Goal: Transaction & Acquisition: Purchase product/service

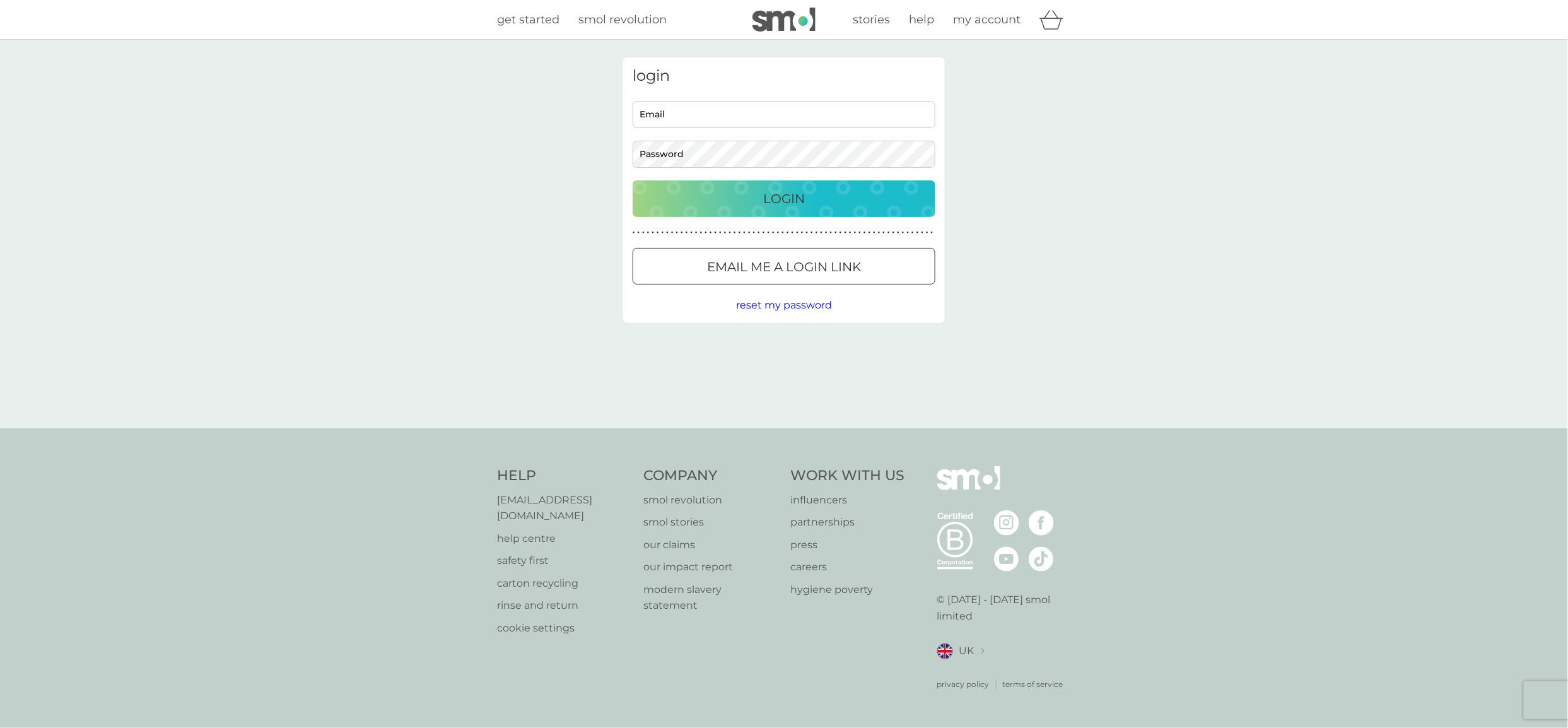
click at [684, 115] on input "Email" at bounding box center [783, 115] width 303 height 27
type input "devisree+007@smolproducts.com"
click at [922, 187] on button "Login" at bounding box center [783, 199] width 303 height 36
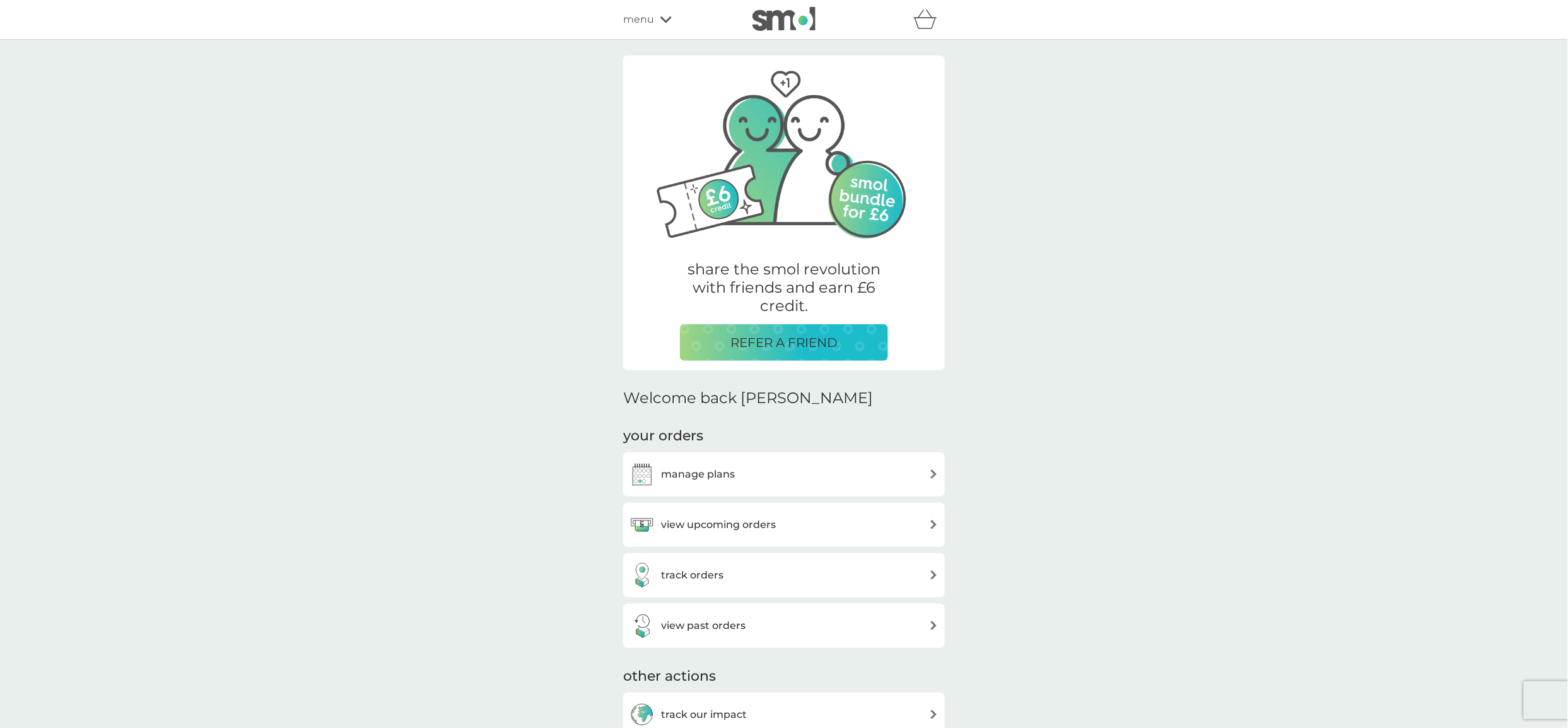
click at [655, 13] on div "menu" at bounding box center [677, 19] width 107 height 16
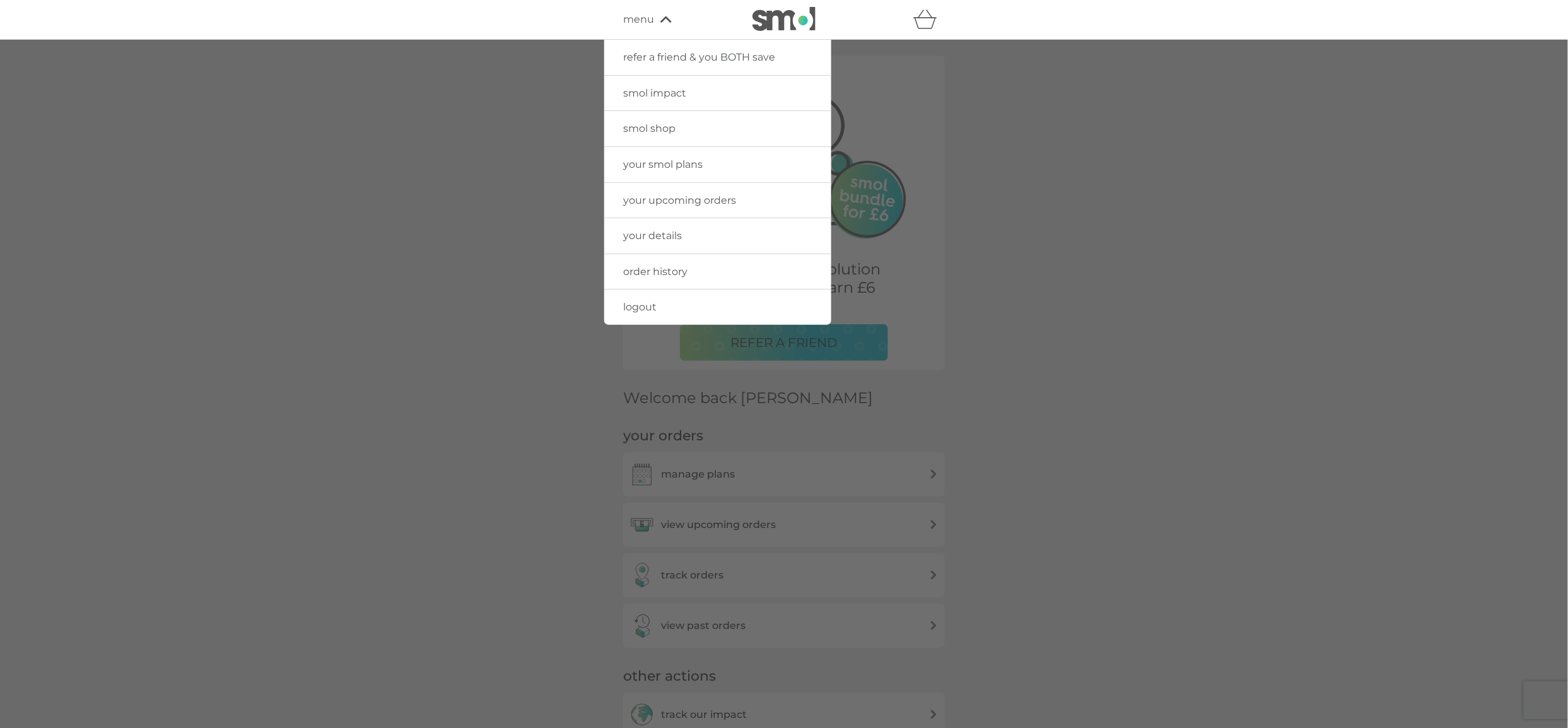
click at [654, 130] on span "smol shop" at bounding box center [649, 128] width 52 height 12
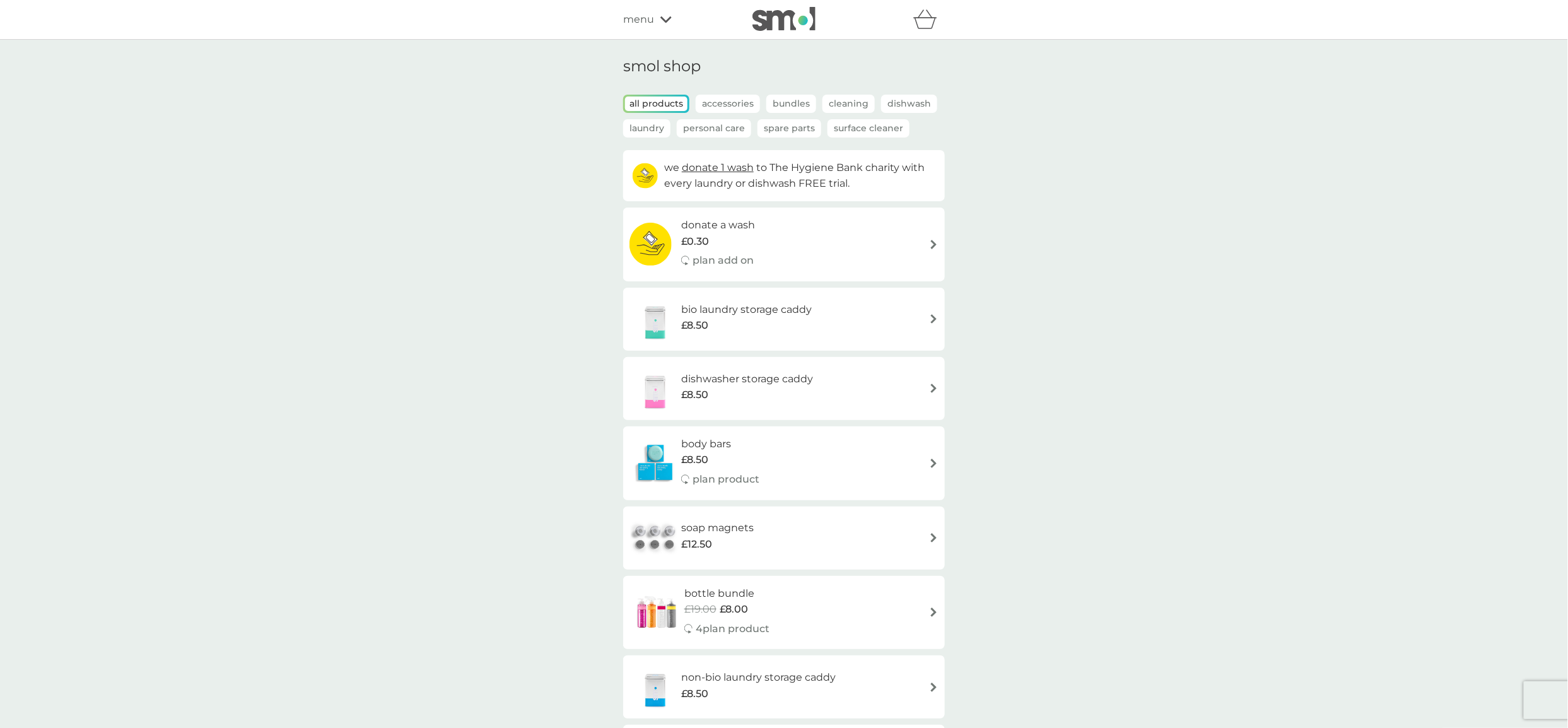
click at [786, 130] on p "Spare Parts" at bounding box center [789, 128] width 64 height 18
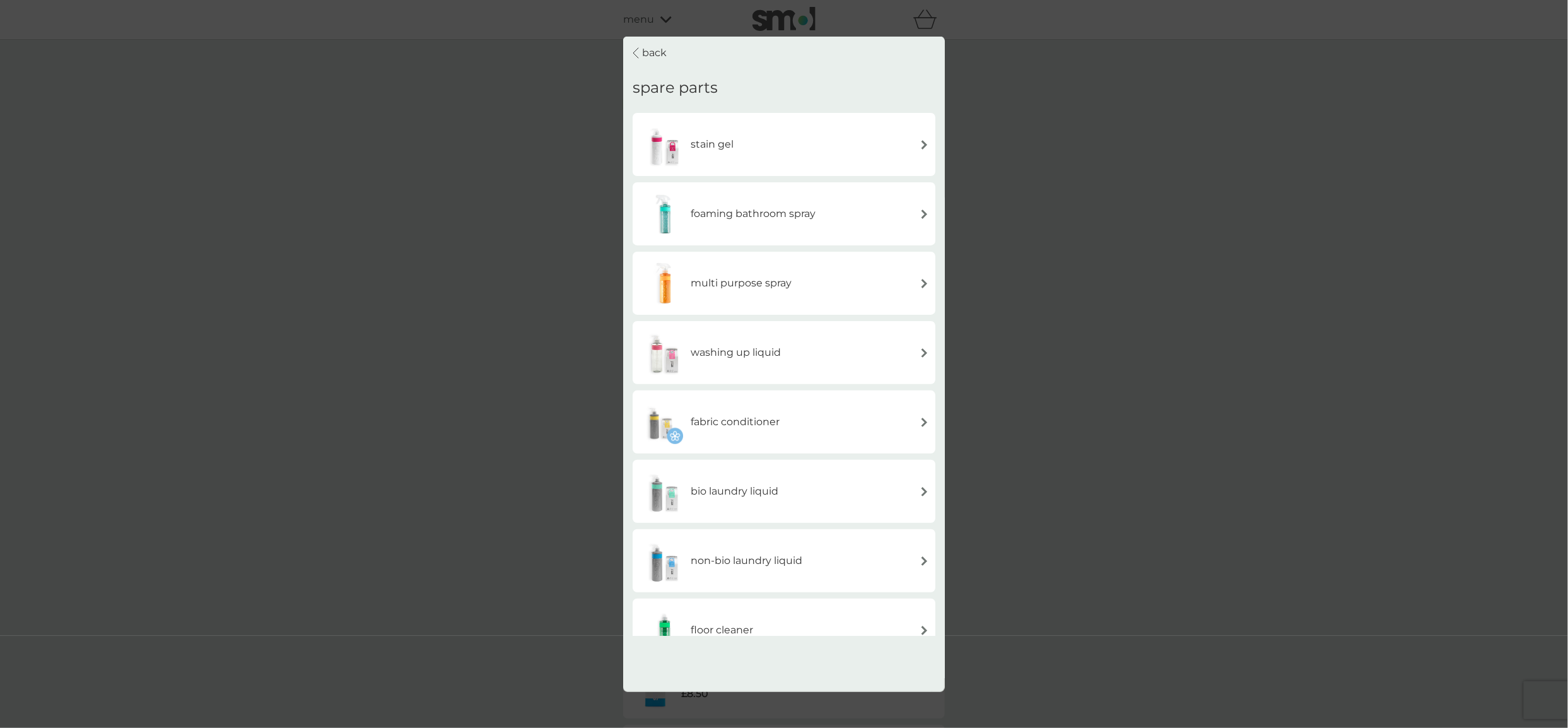
click at [1026, 177] on div "back spare parts stain gel foaming bathroom spray multi purpose spray washing u…" at bounding box center [784, 364] width 1568 height 728
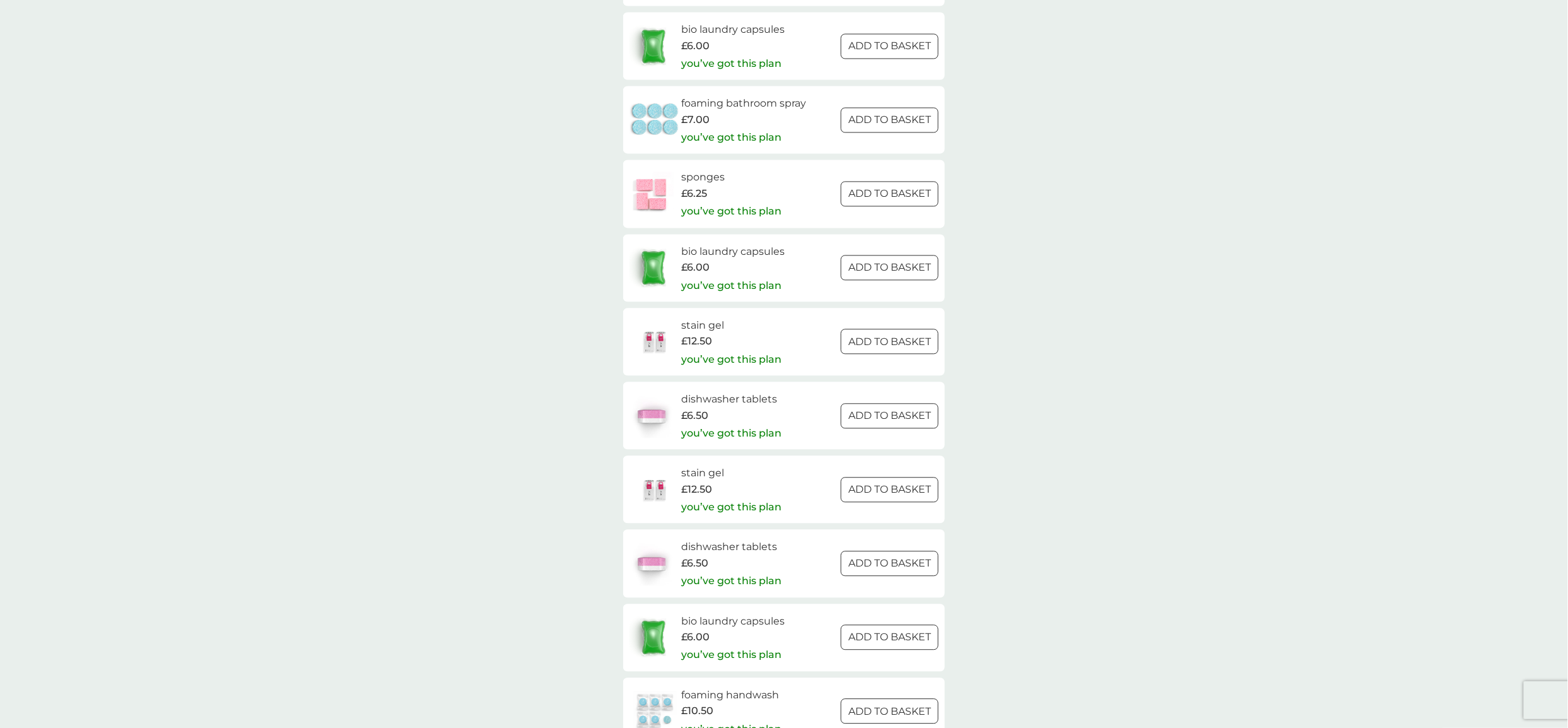
scroll to position [1245, 0]
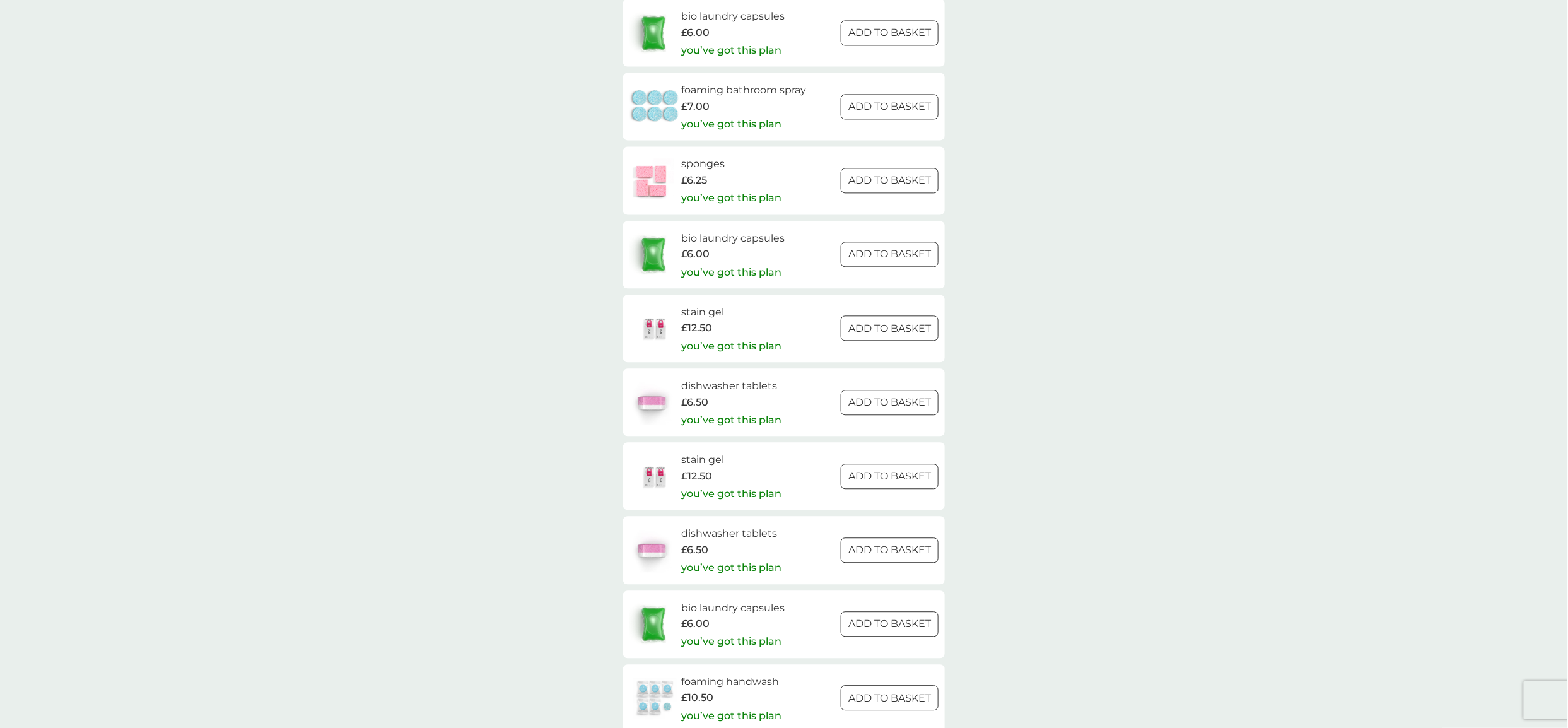
click at [870, 335] on div at bounding box center [890, 328] width 46 height 13
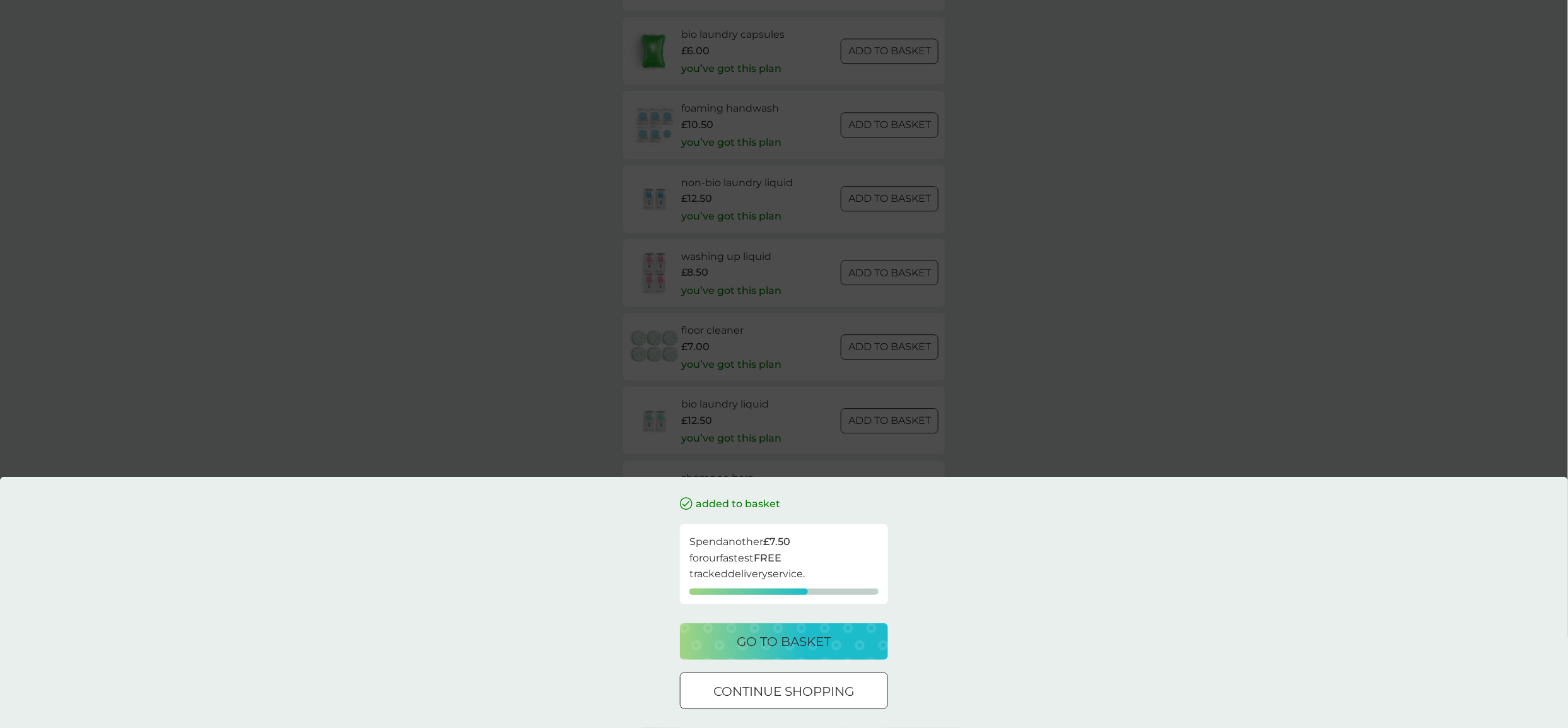
scroll to position [1752, 0]
click at [1083, 383] on div "added to basket Spend another £7.50 for our fastest FREE tracked delivery servi…" at bounding box center [784, 364] width 1568 height 728
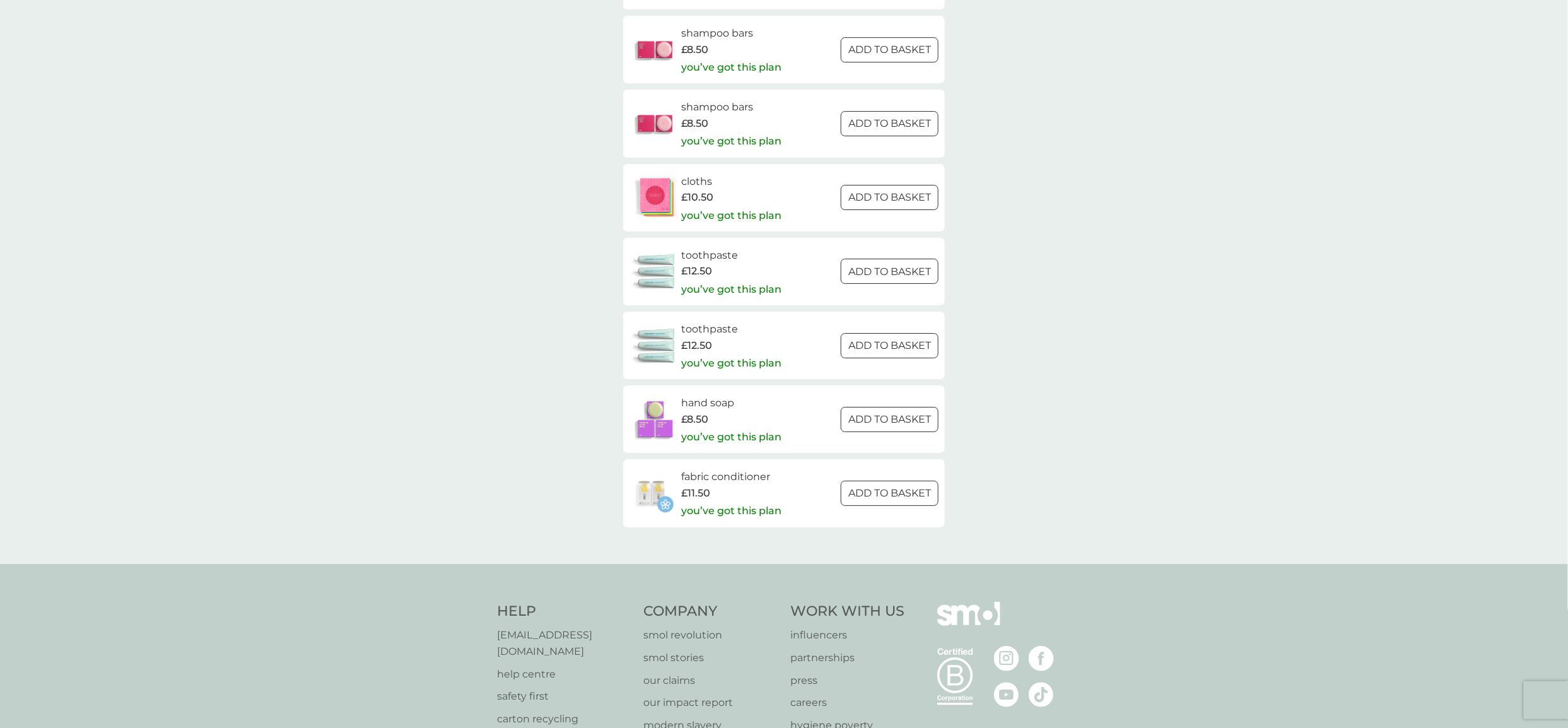
scroll to position [2116, 0]
click at [884, 499] on div at bounding box center [890, 493] width 46 height 13
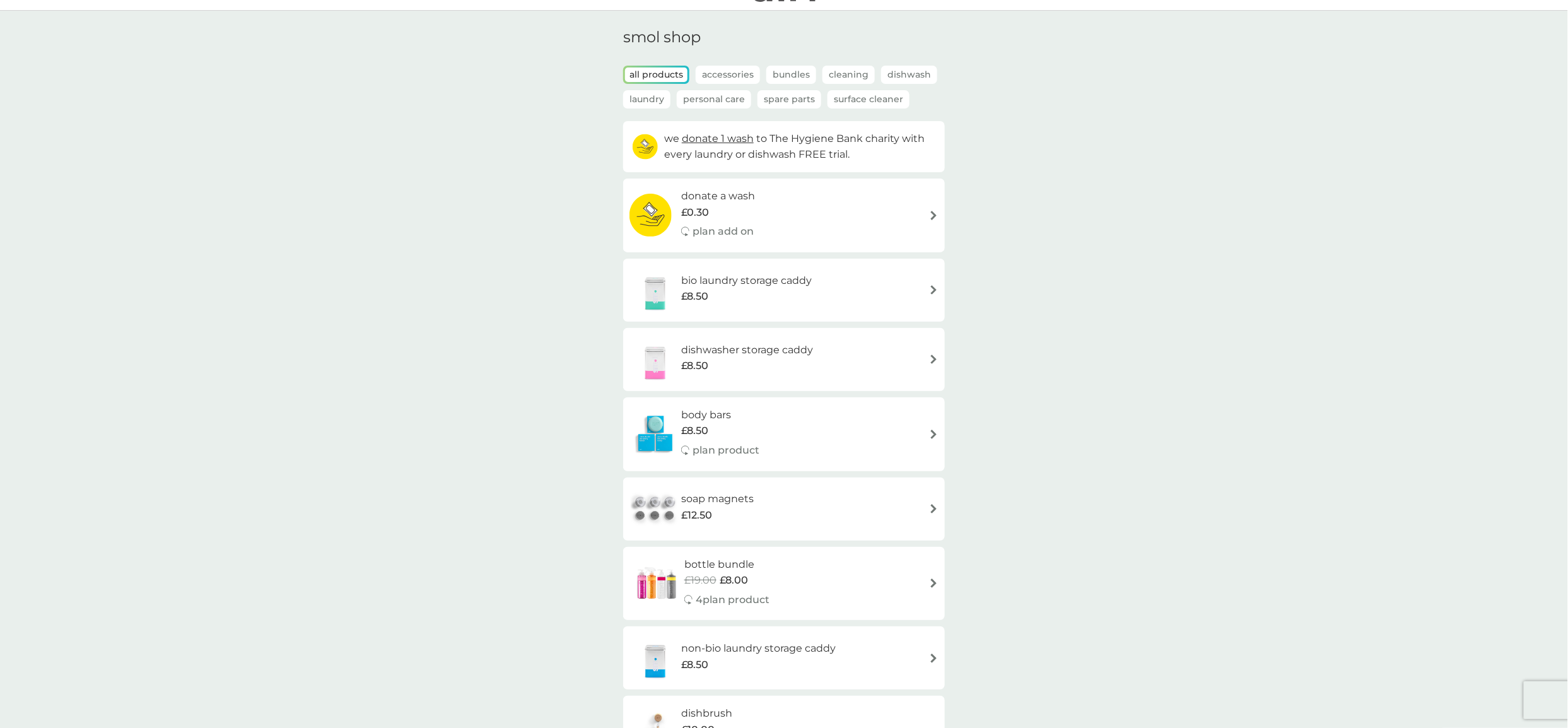
scroll to position [0, 0]
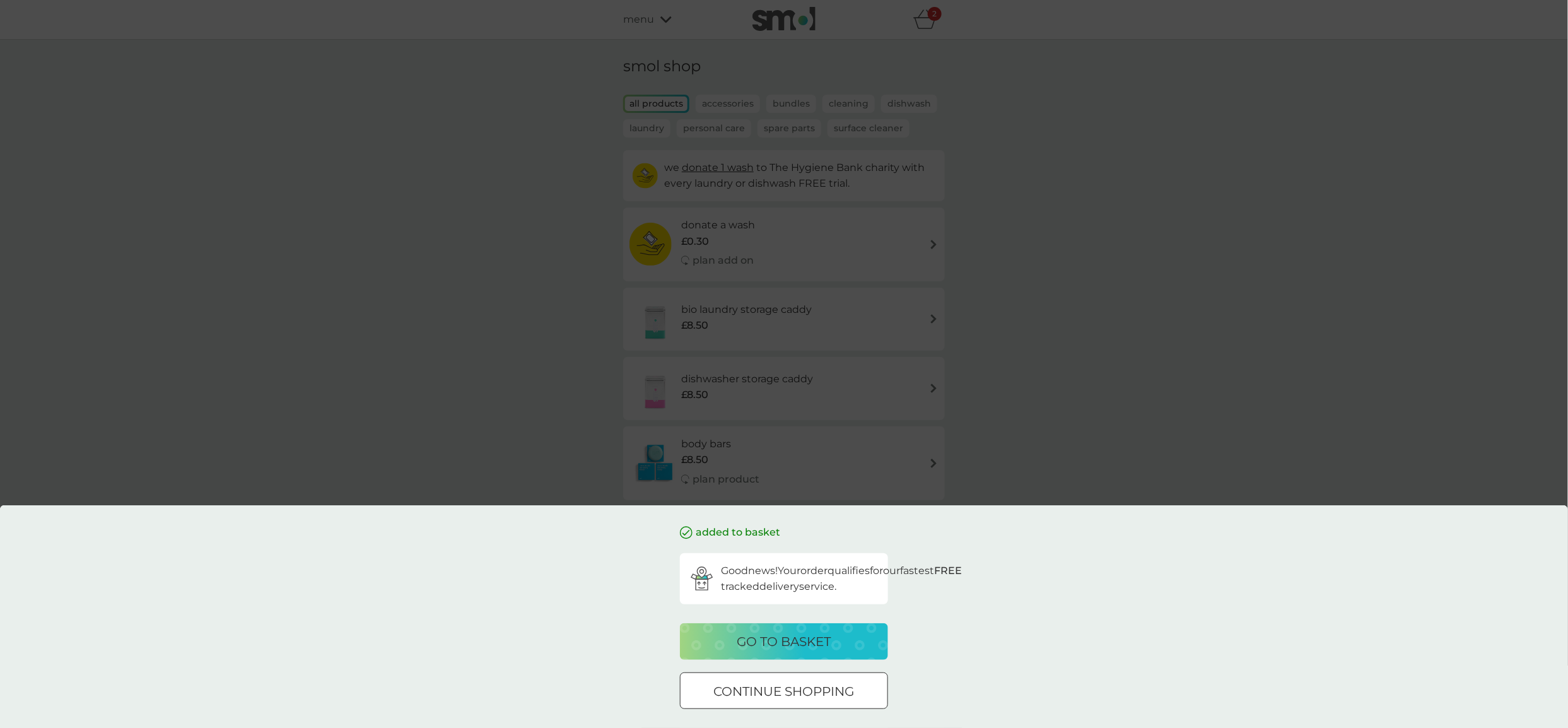
click at [1022, 135] on div "added to basket Good news! Your order qualifies for our fastest FREE tracked de…" at bounding box center [784, 364] width 1568 height 728
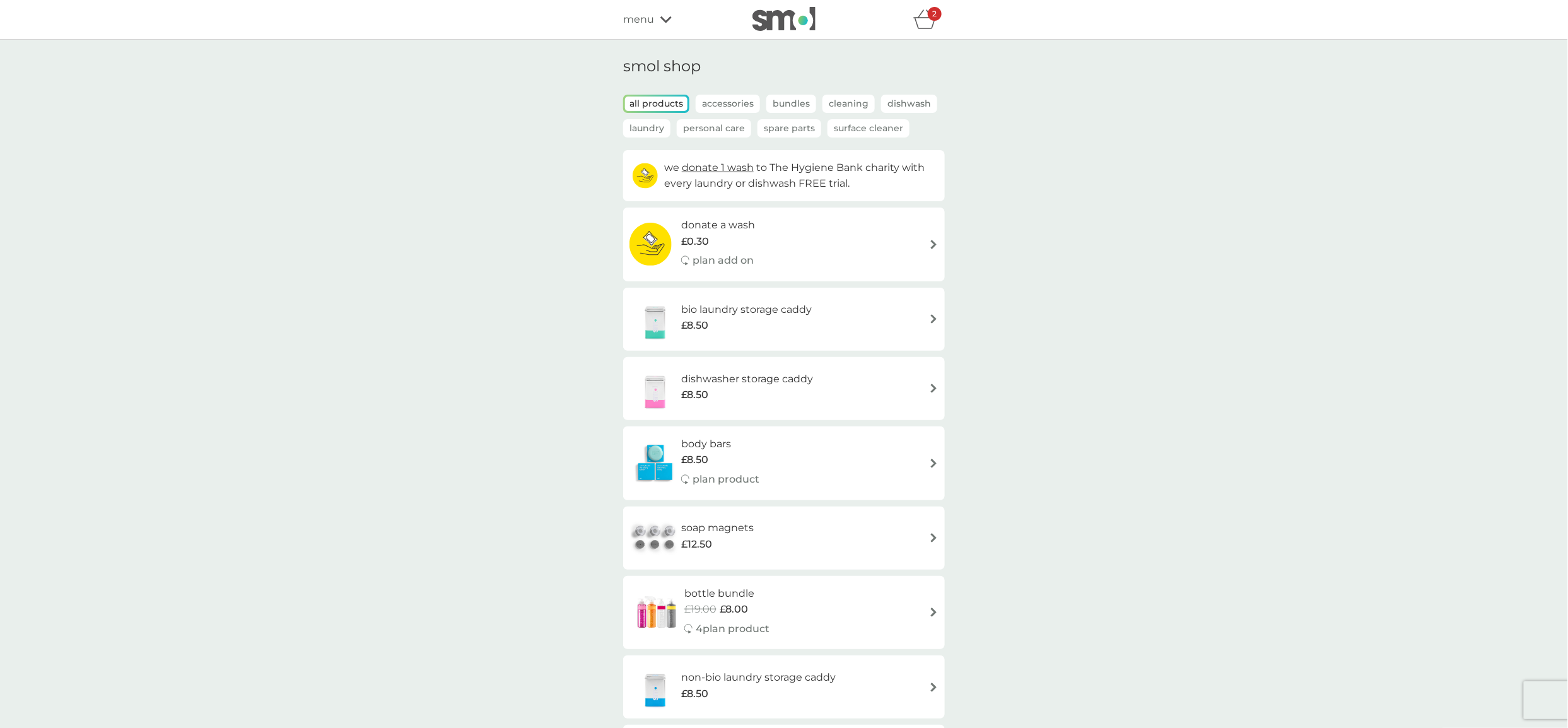
click at [796, 126] on p "Spare Parts" at bounding box center [789, 128] width 64 height 18
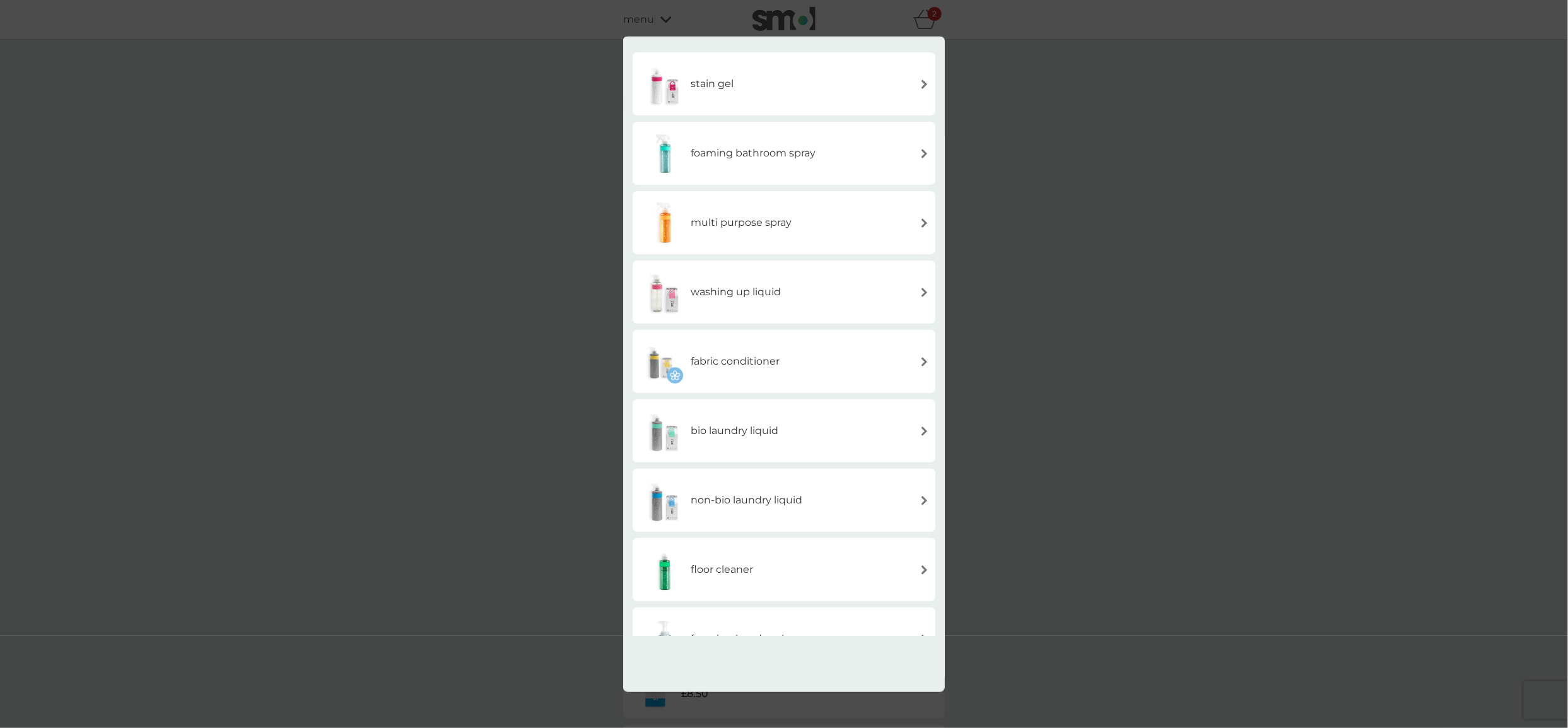
scroll to position [101, 0]
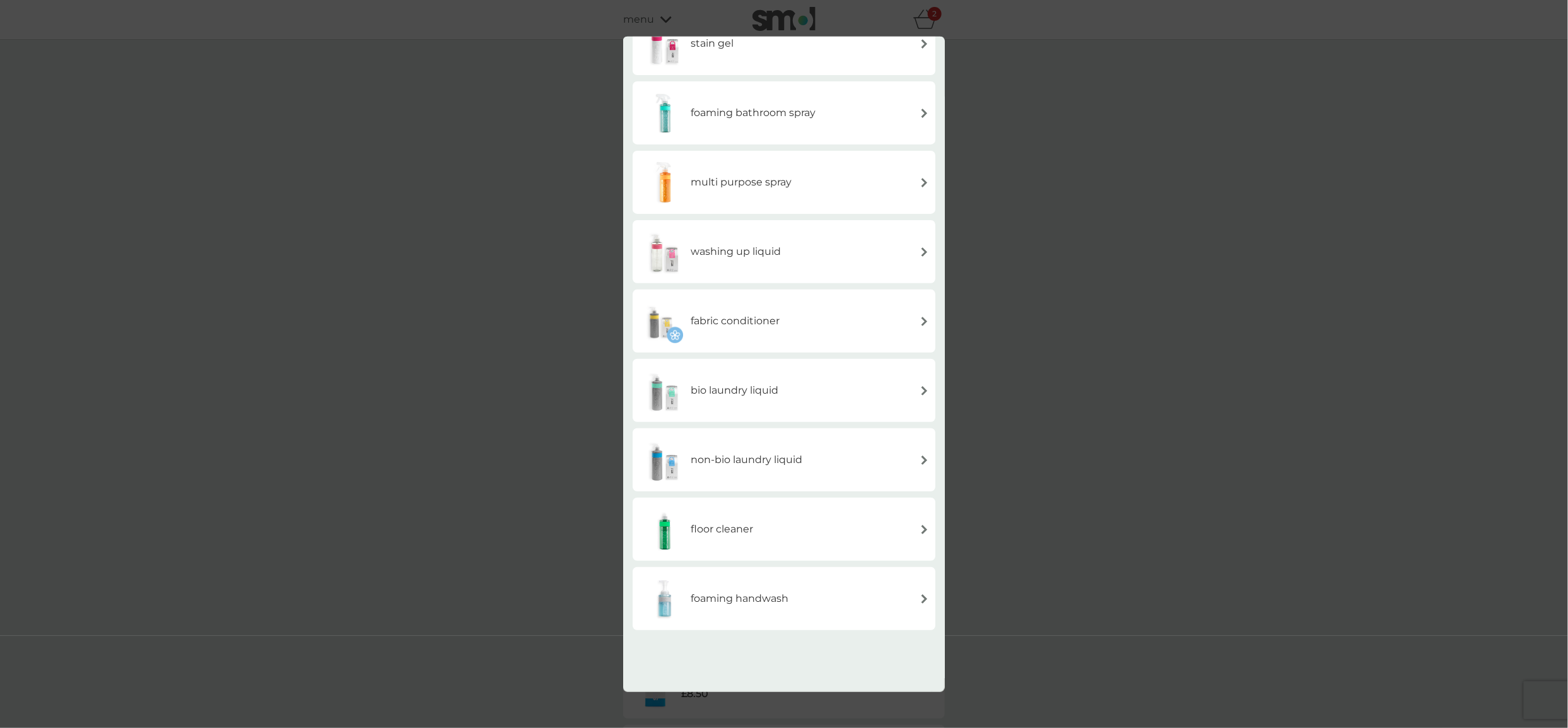
click at [766, 318] on h6 "fabric conditioner" at bounding box center [735, 320] width 89 height 16
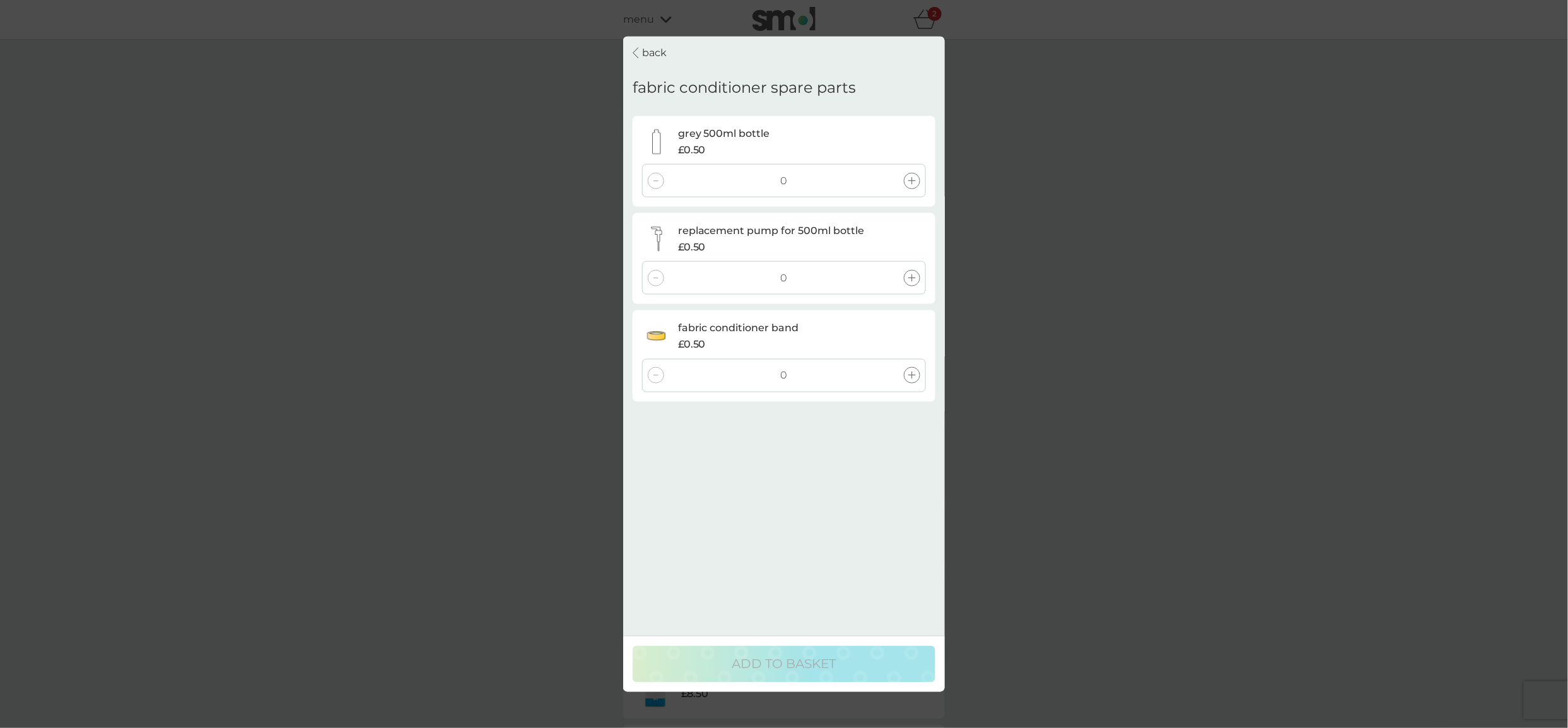
click at [916, 376] on div at bounding box center [912, 375] width 16 height 16
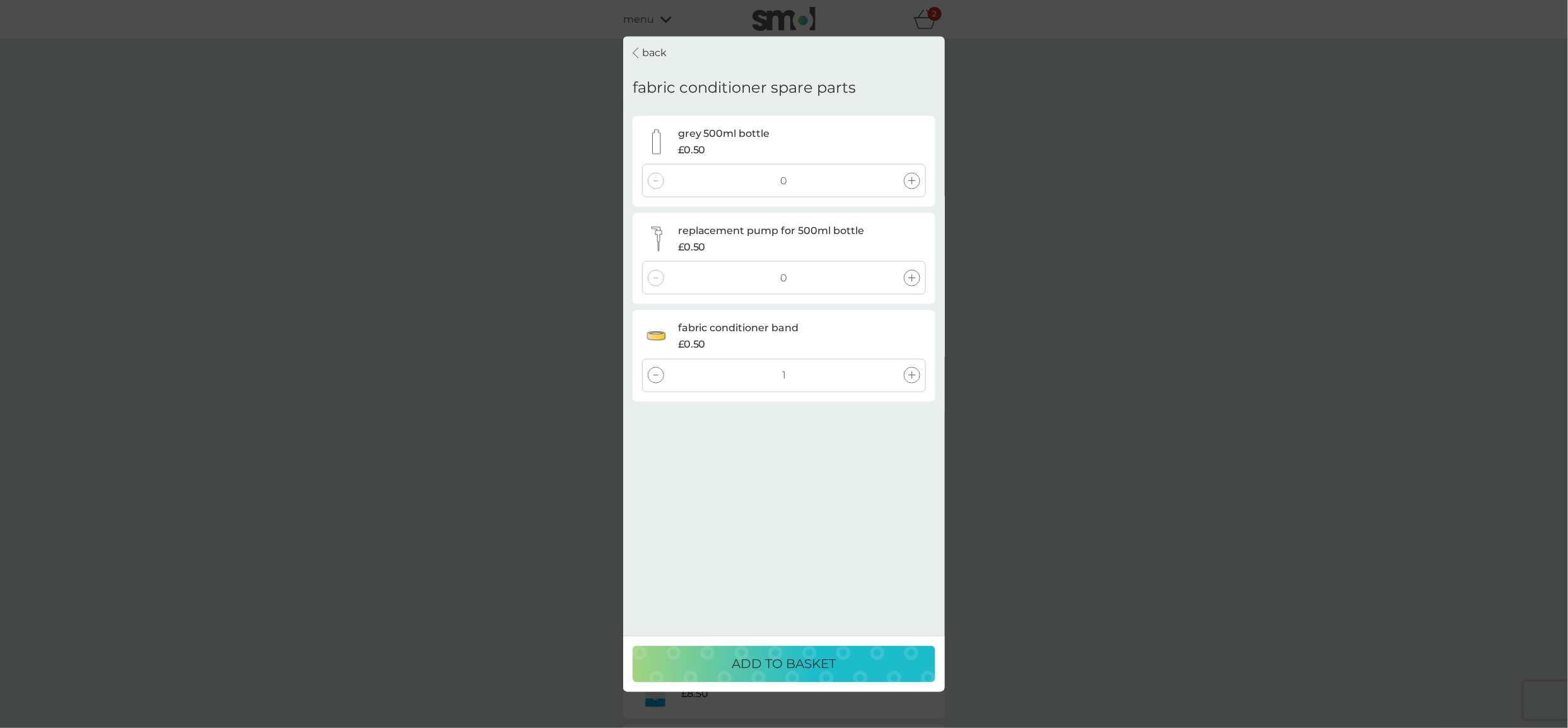
click at [912, 277] on icon at bounding box center [912, 278] width 8 height 8
click at [778, 669] on p "ADD TO BASKET" at bounding box center [785, 663] width 104 height 20
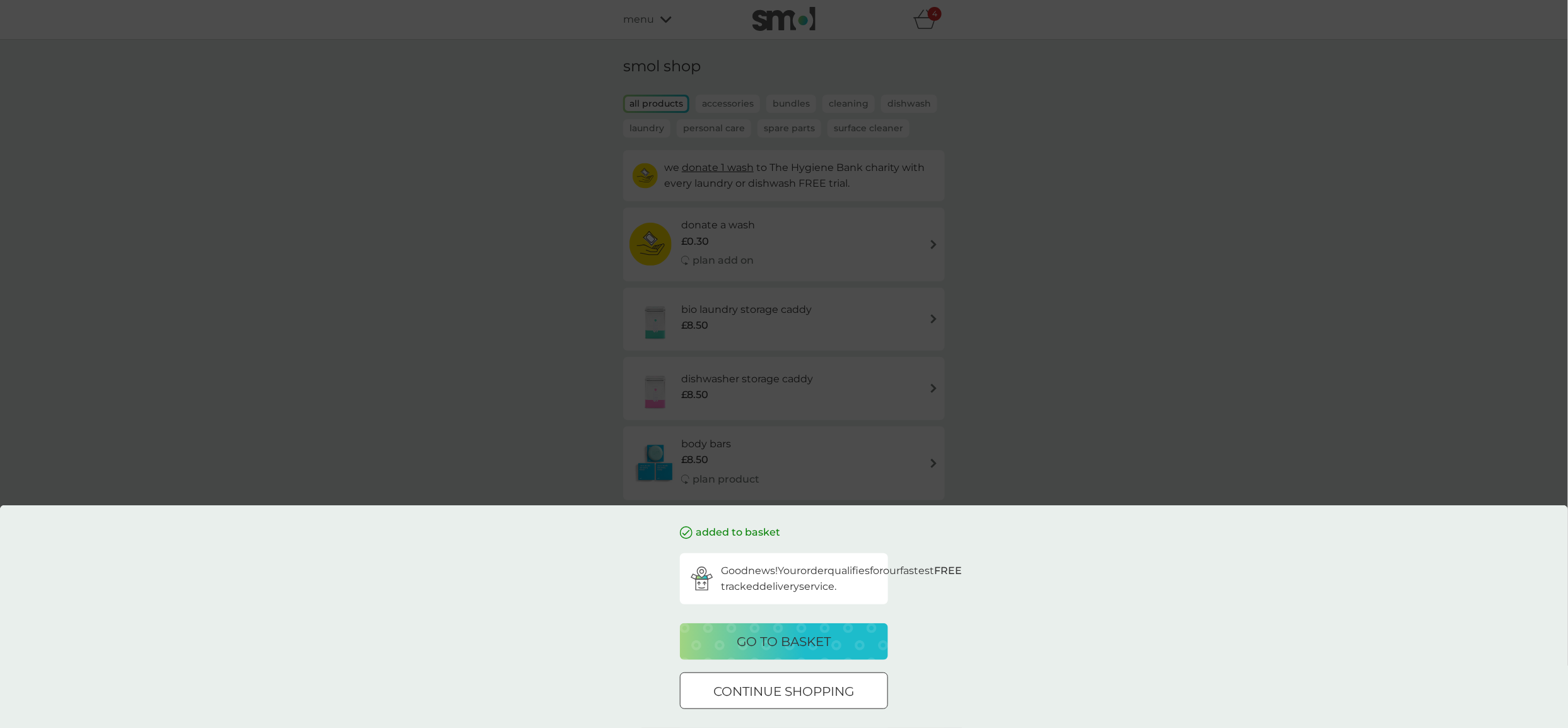
click at [778, 653] on button "go to basket" at bounding box center [784, 641] width 208 height 36
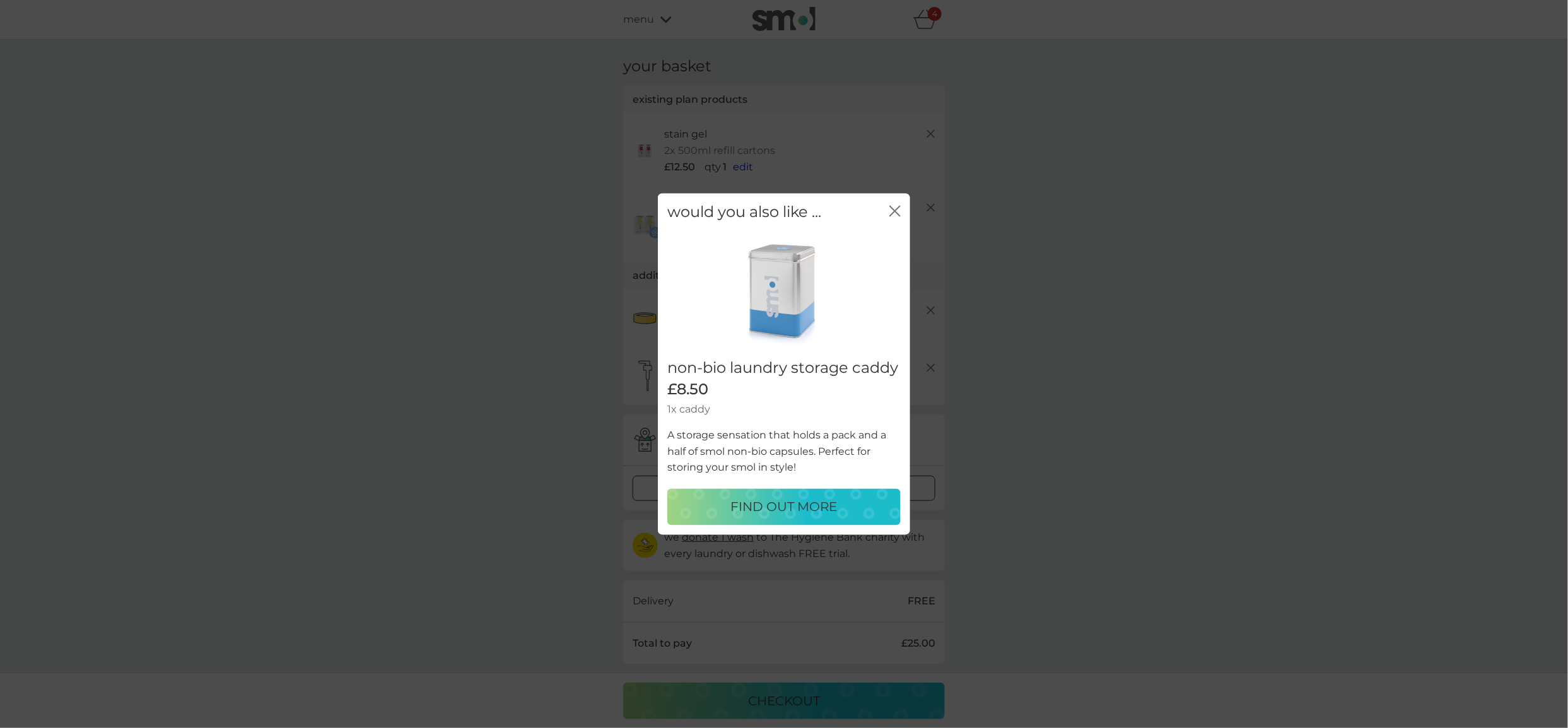
click at [894, 206] on icon "close" at bounding box center [895, 211] width 11 height 11
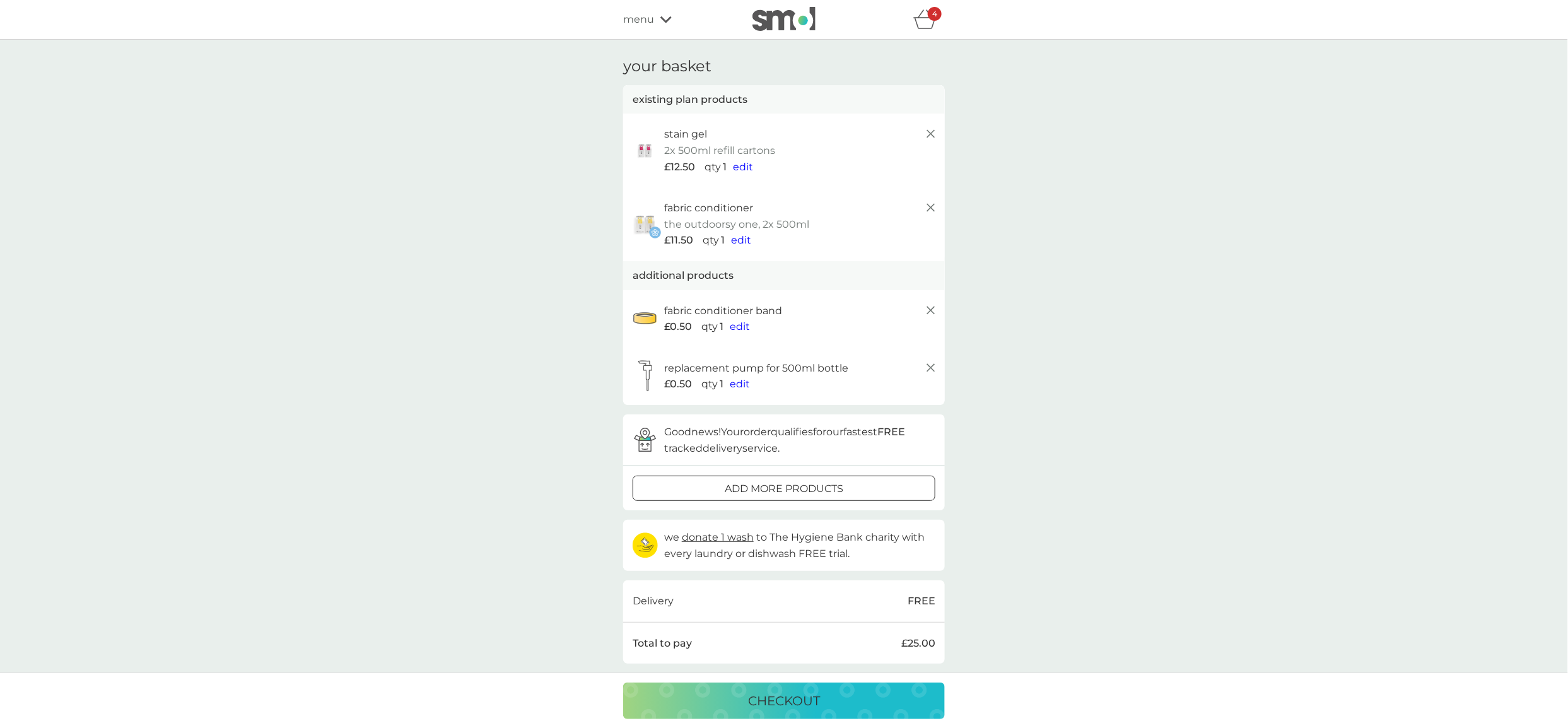
click at [933, 131] on line at bounding box center [931, 134] width 8 height 8
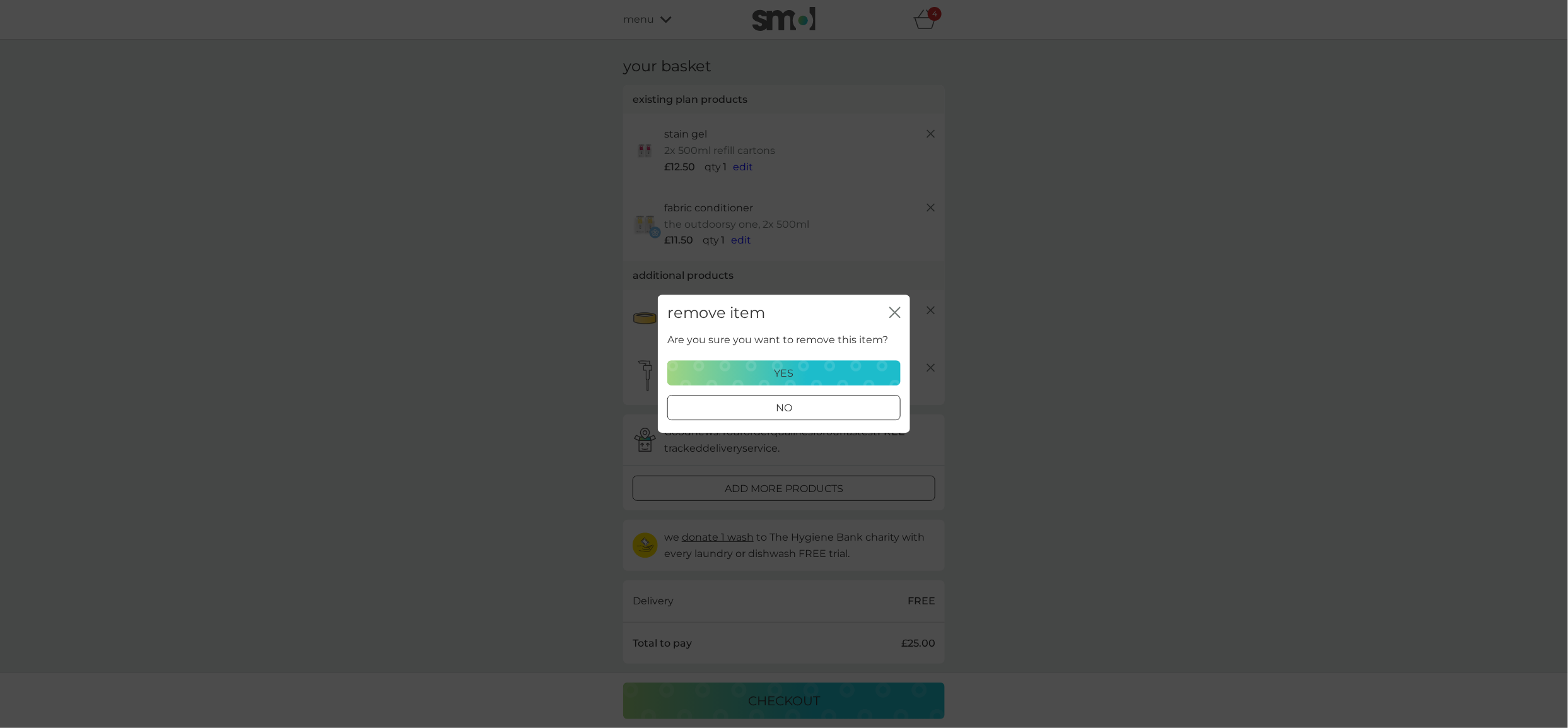
click at [824, 366] on div "yes" at bounding box center [783, 373] width 217 height 16
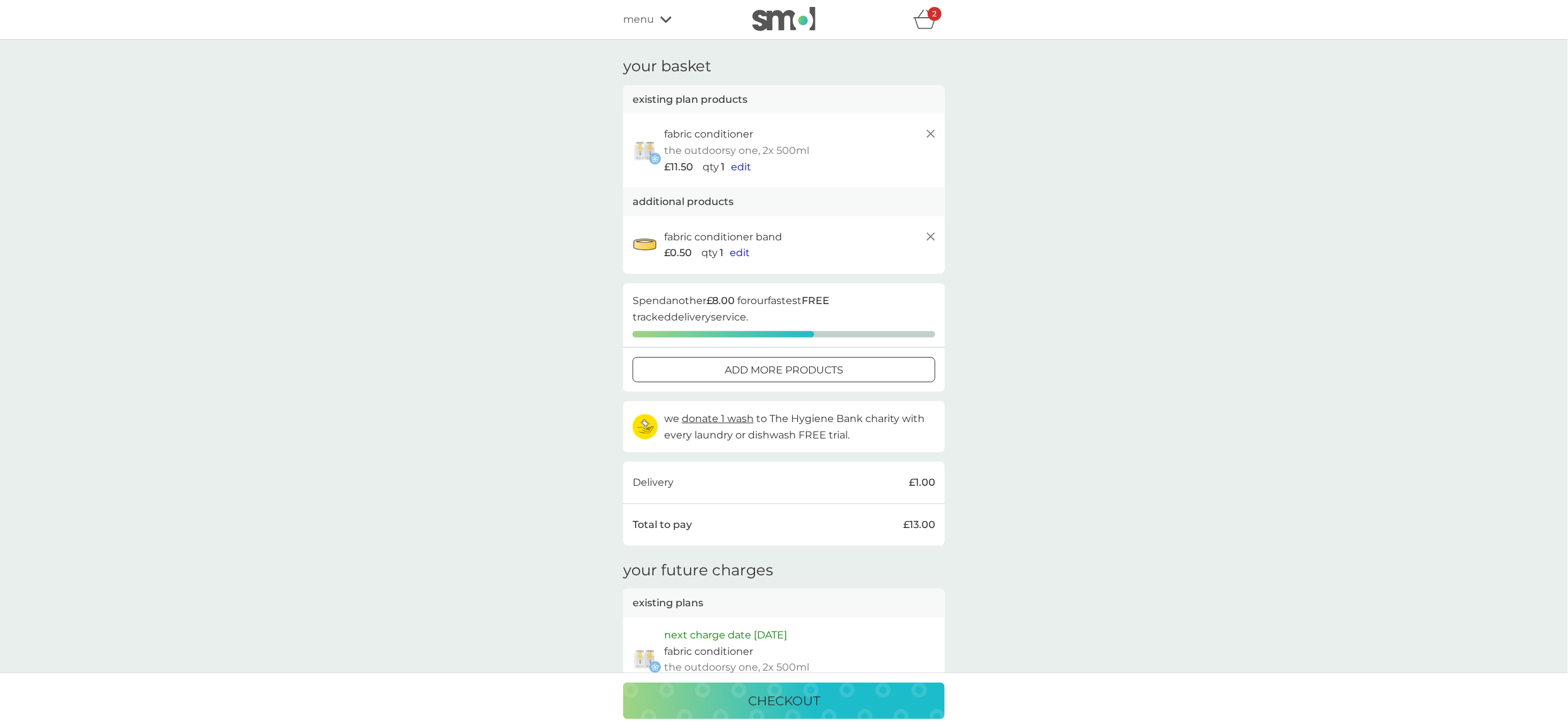
click at [928, 134] on icon at bounding box center [931, 133] width 15 height 15
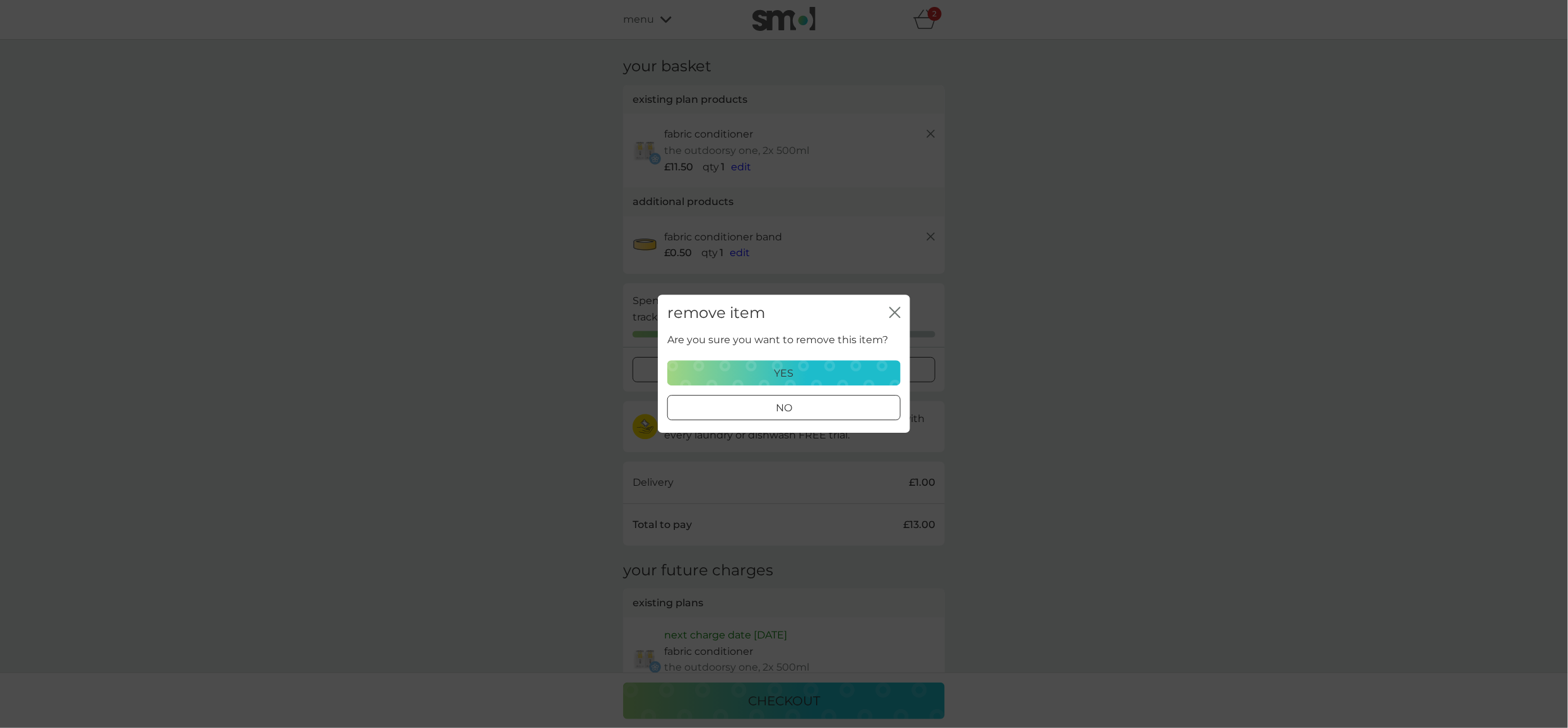
click at [838, 375] on div "yes" at bounding box center [783, 373] width 217 height 16
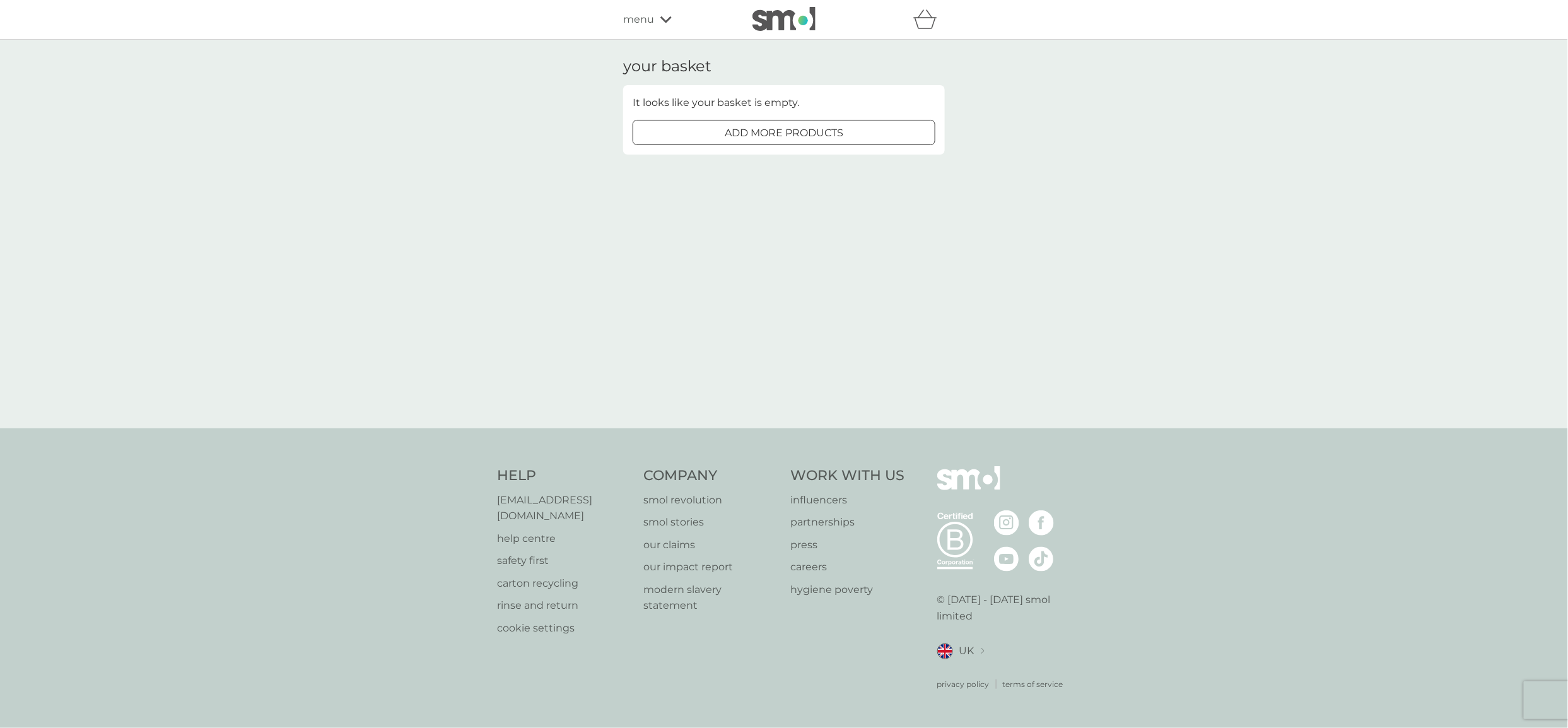
click at [792, 25] on img at bounding box center [783, 19] width 63 height 24
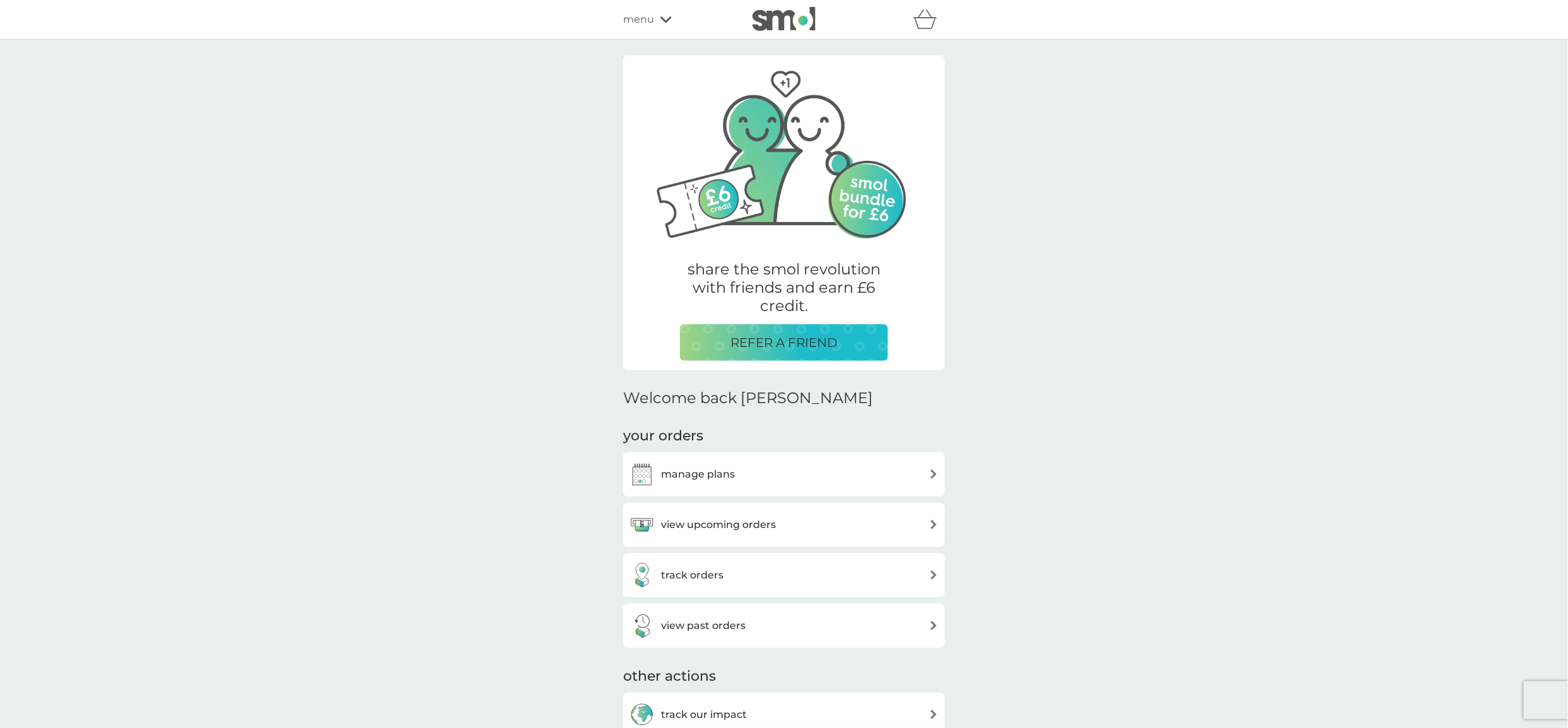
click at [1082, 287] on div "share the smol revolution with friends and earn £6 credit. REFER A FRIEND Welco…" at bounding box center [784, 585] width 1568 height 1092
click at [652, 21] on span "menu" at bounding box center [638, 19] width 31 height 16
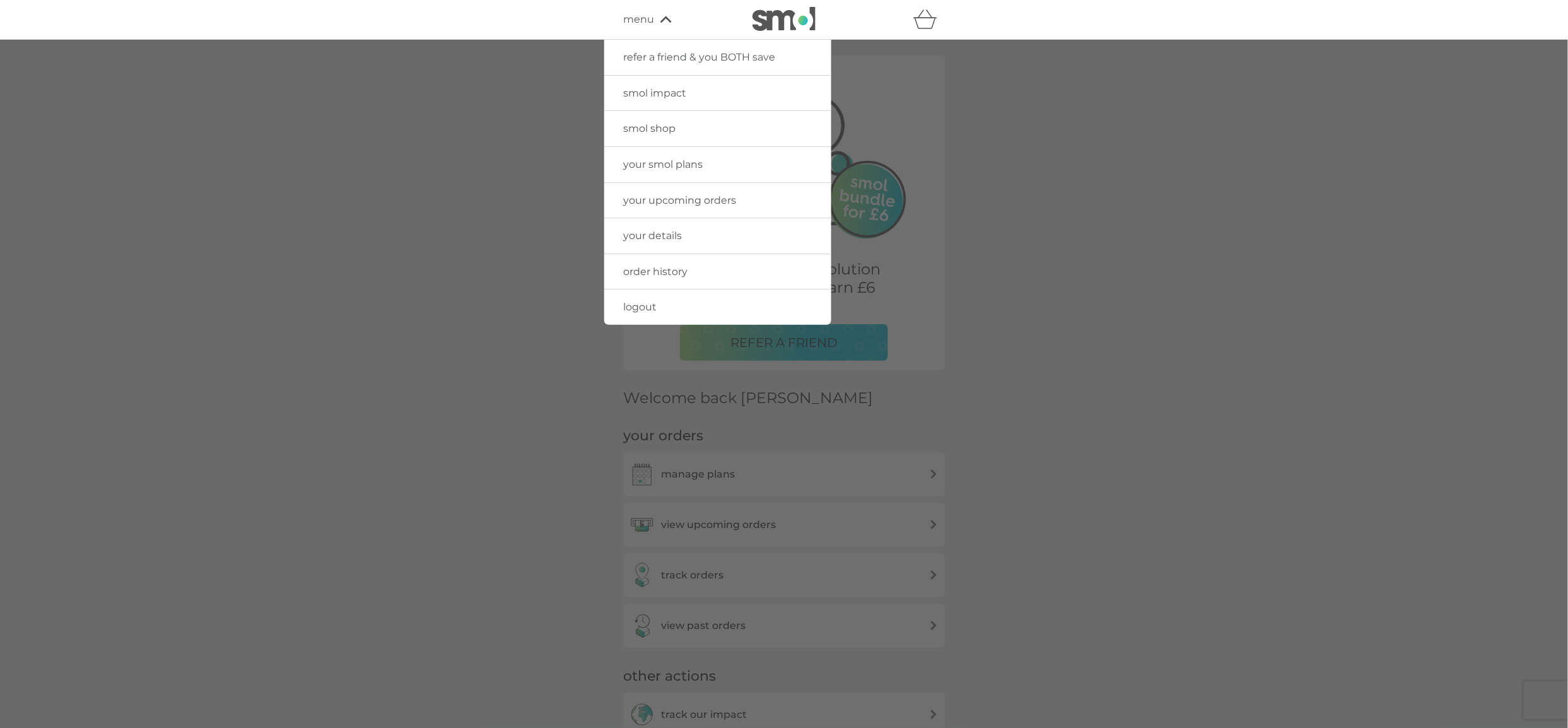
click at [653, 135] on link "smol shop" at bounding box center [718, 128] width 227 height 35
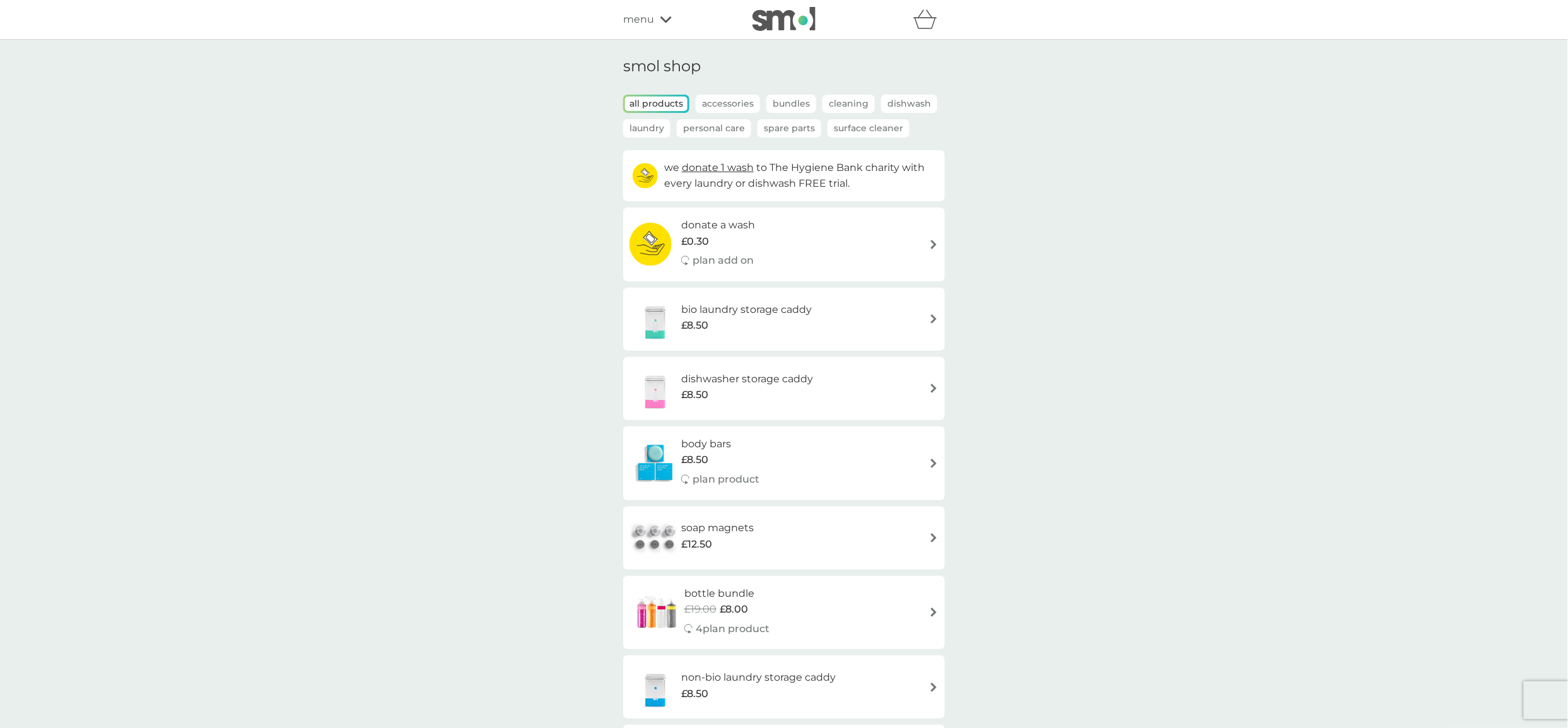
click at [787, 131] on p "Spare Parts" at bounding box center [789, 128] width 64 height 18
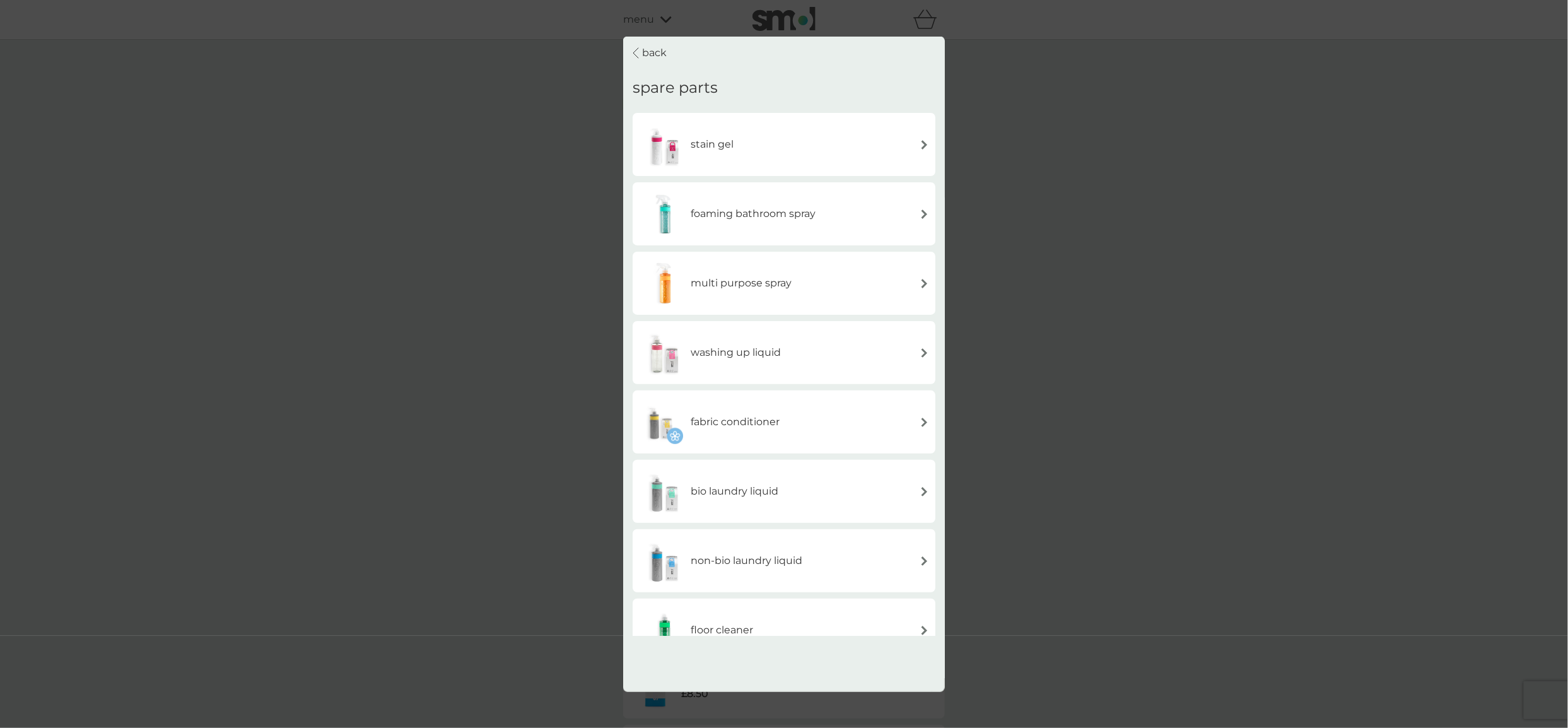
click at [753, 268] on div "multi purpose spray" at bounding box center [715, 283] width 152 height 44
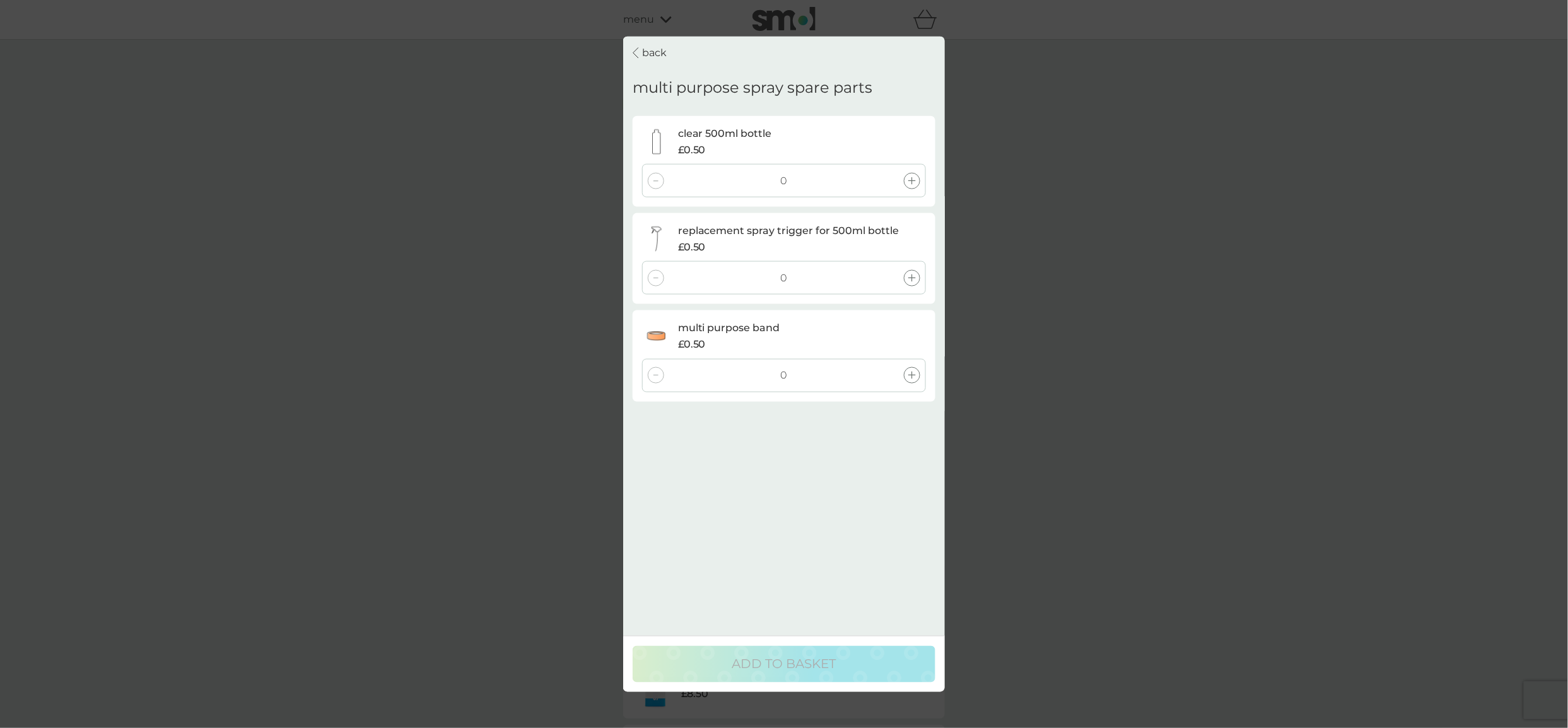
click at [914, 275] on icon at bounding box center [912, 278] width 8 height 8
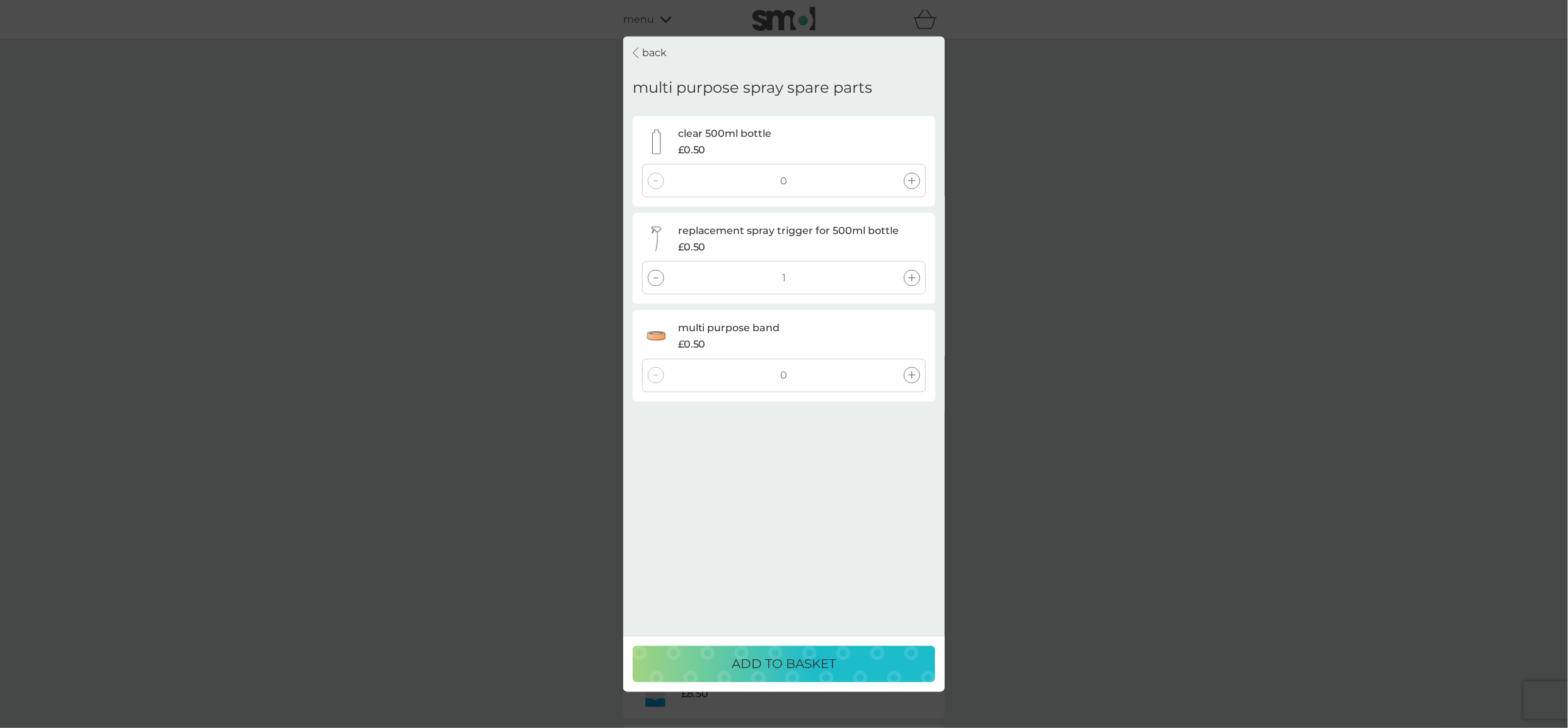
click at [915, 375] on icon at bounding box center [912, 375] width 8 height 8
click at [800, 658] on p "ADD TO BASKET" at bounding box center [785, 663] width 104 height 20
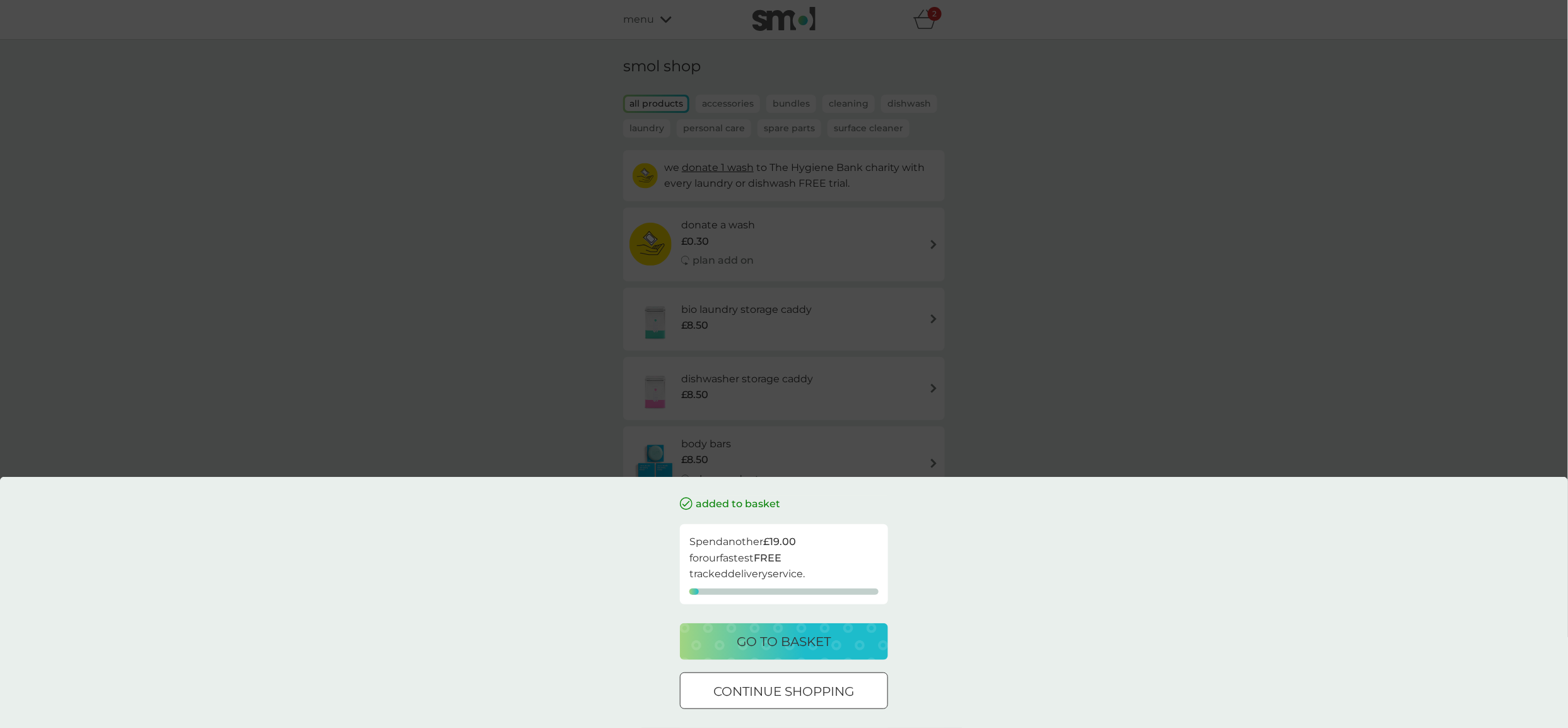
click at [802, 645] on p "go to basket" at bounding box center [784, 641] width 94 height 20
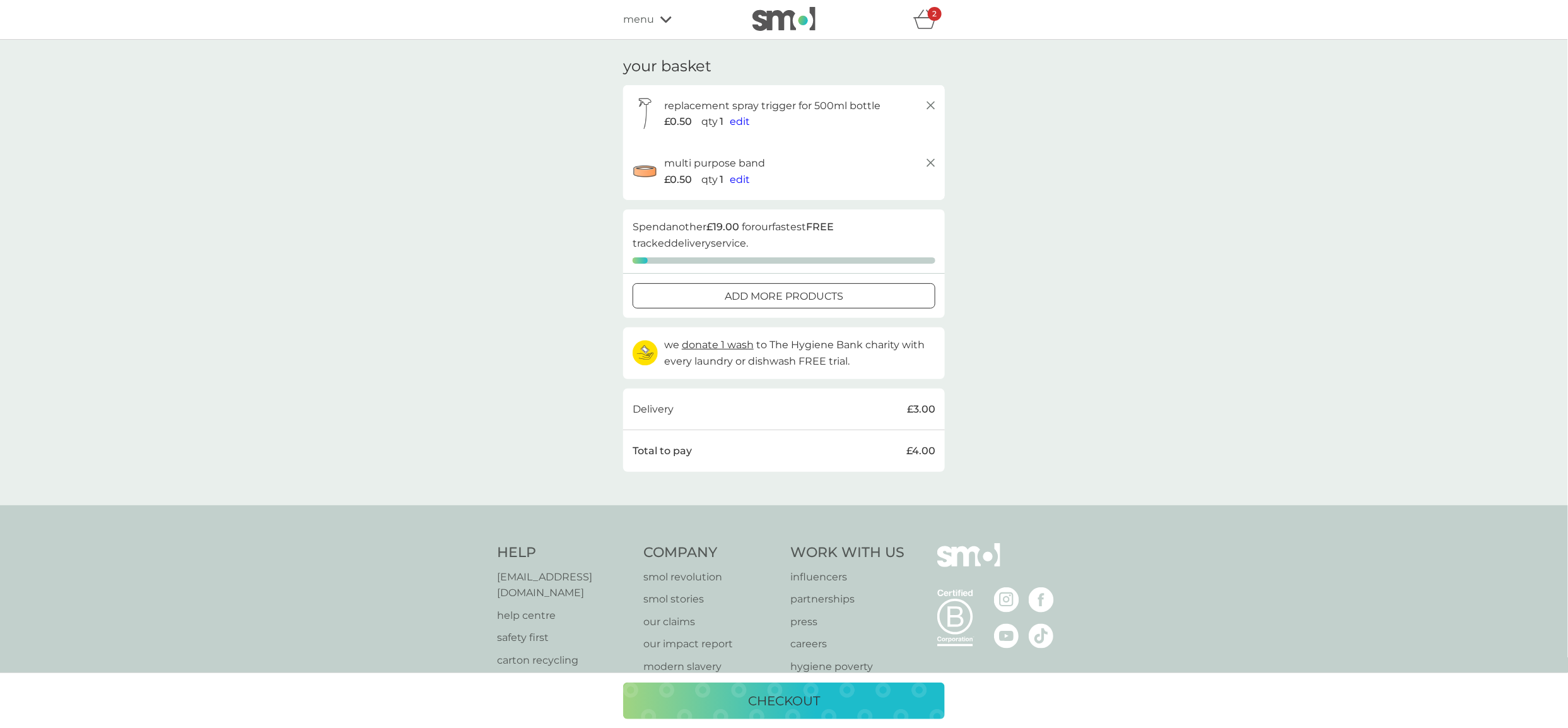
click at [774, 694] on p "checkout" at bounding box center [784, 701] width 72 height 20
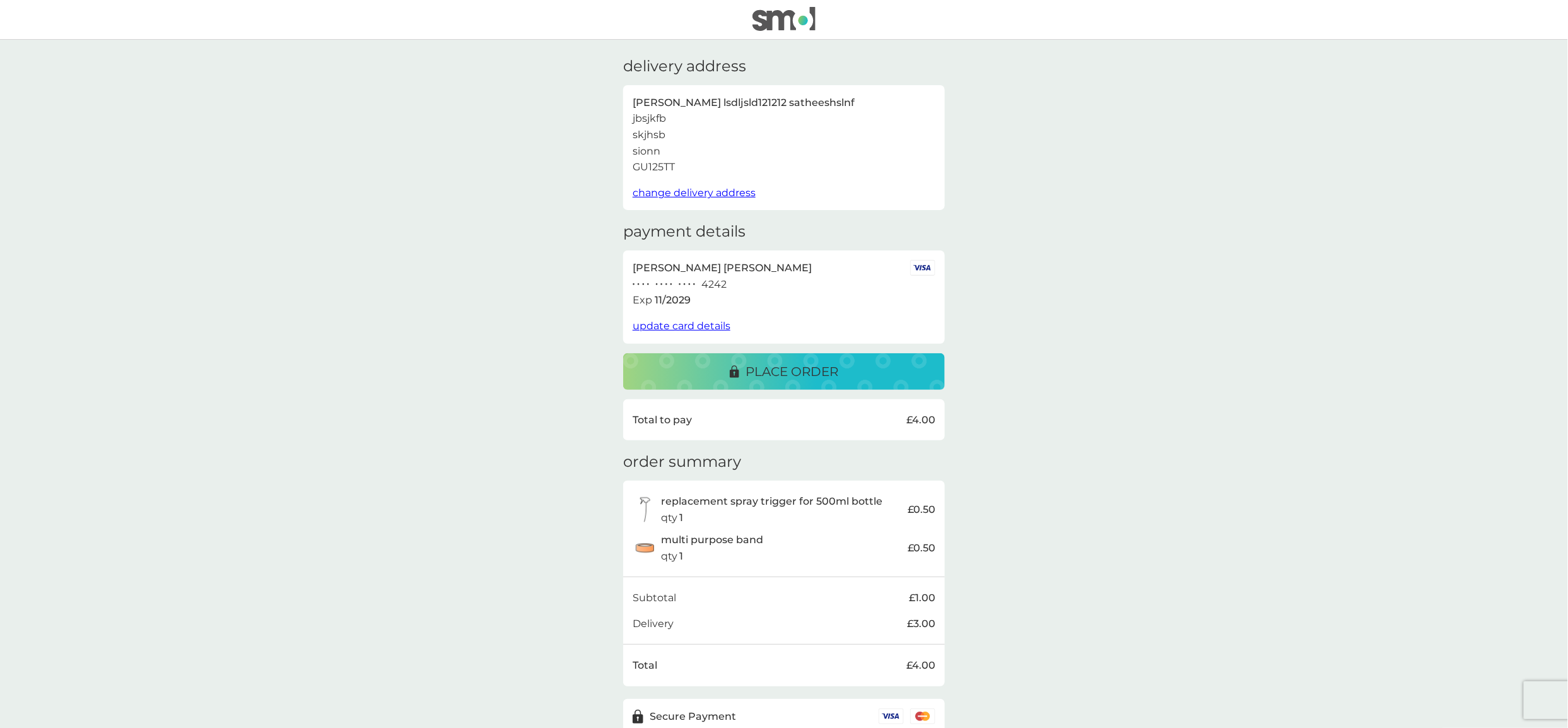
click at [774, 12] on img at bounding box center [783, 19] width 63 height 24
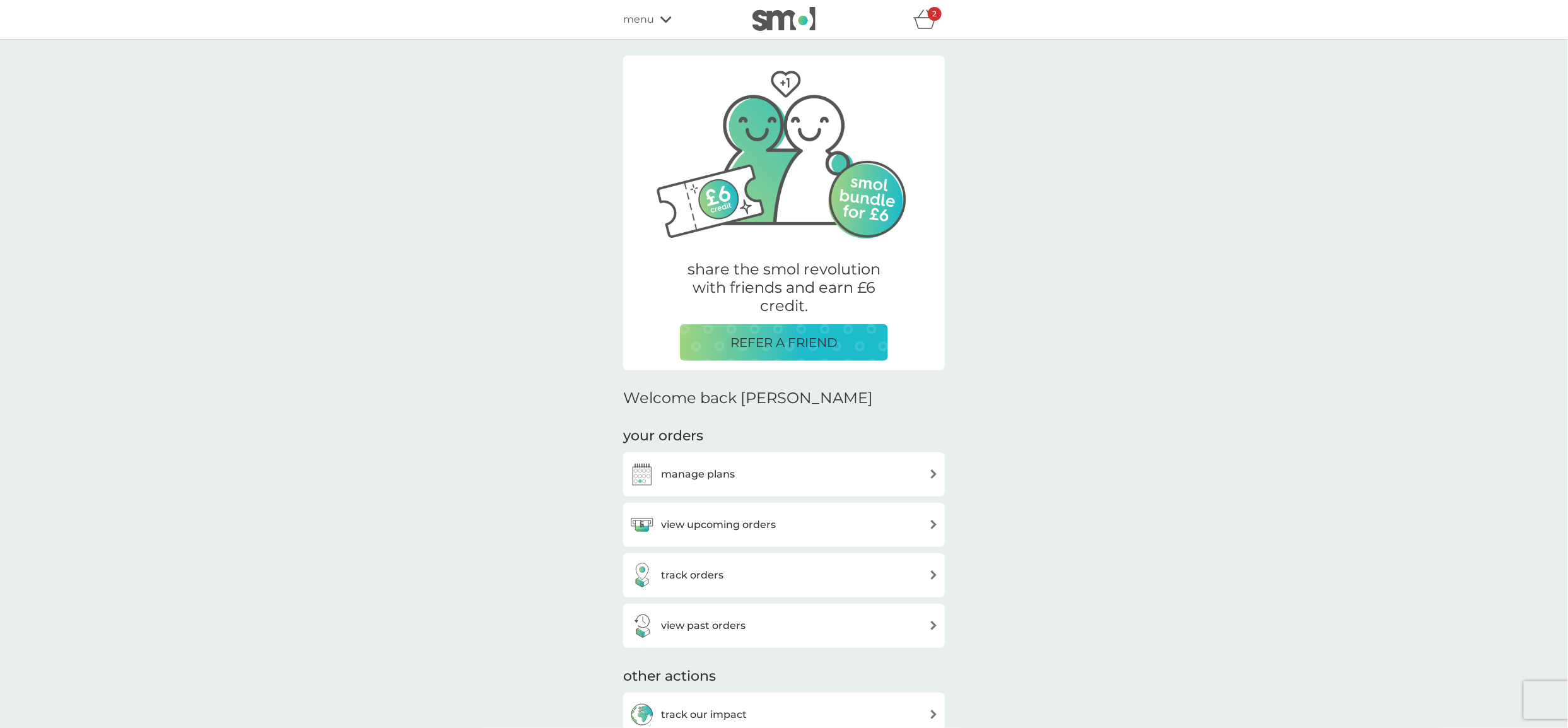
click at [655, 20] on div "menu" at bounding box center [677, 19] width 107 height 16
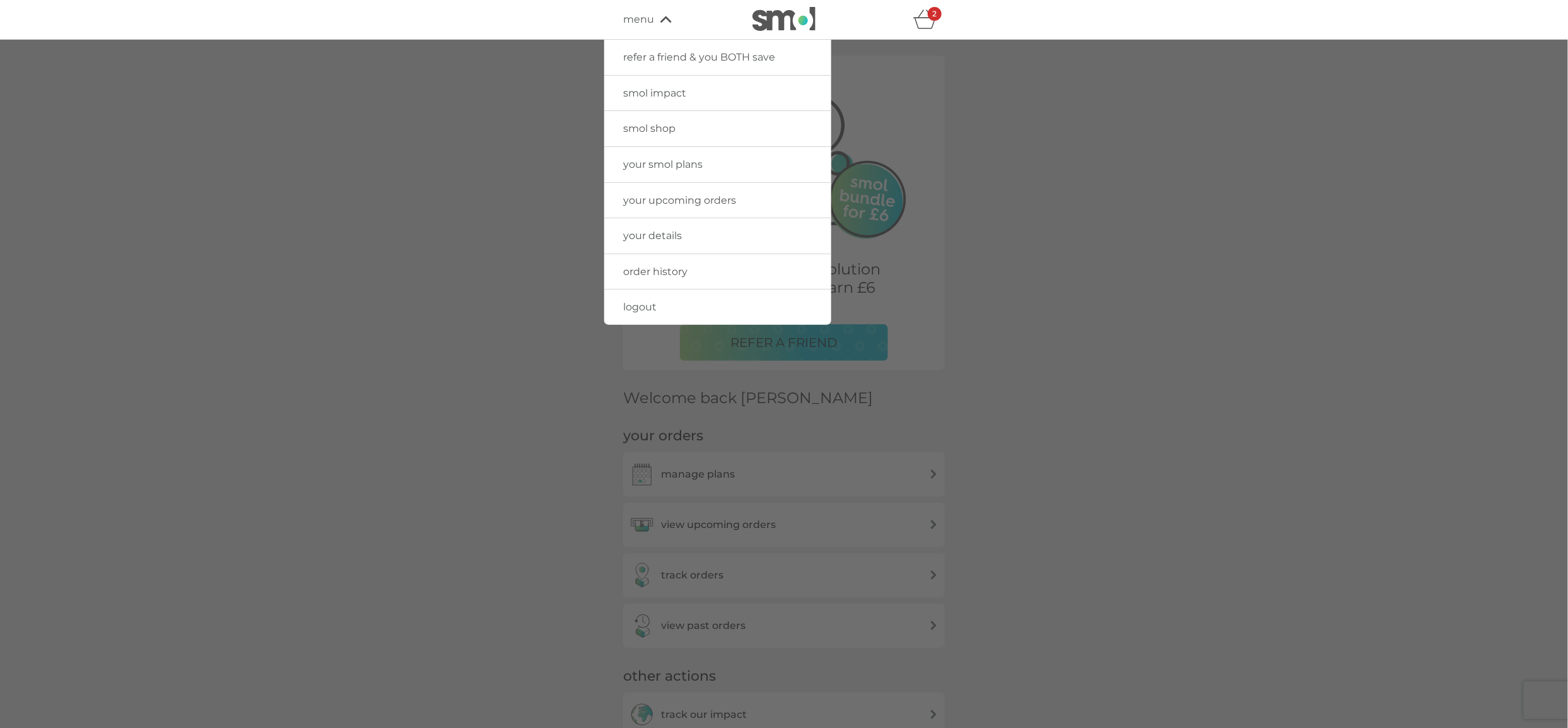
click at [649, 311] on span "logout" at bounding box center [639, 307] width 33 height 12
